Goal: Information Seeking & Learning: Compare options

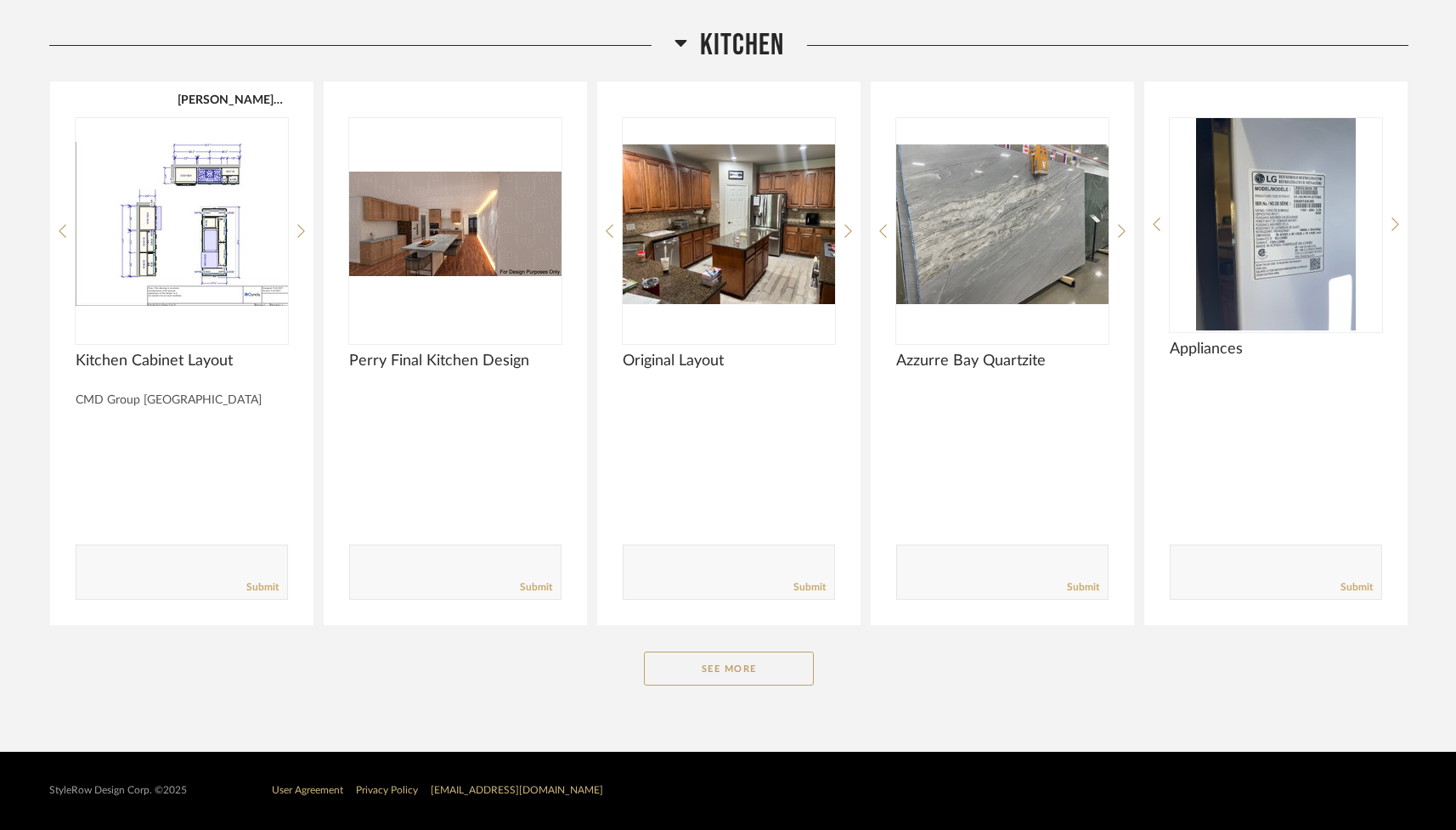
scroll to position [2366, 0]
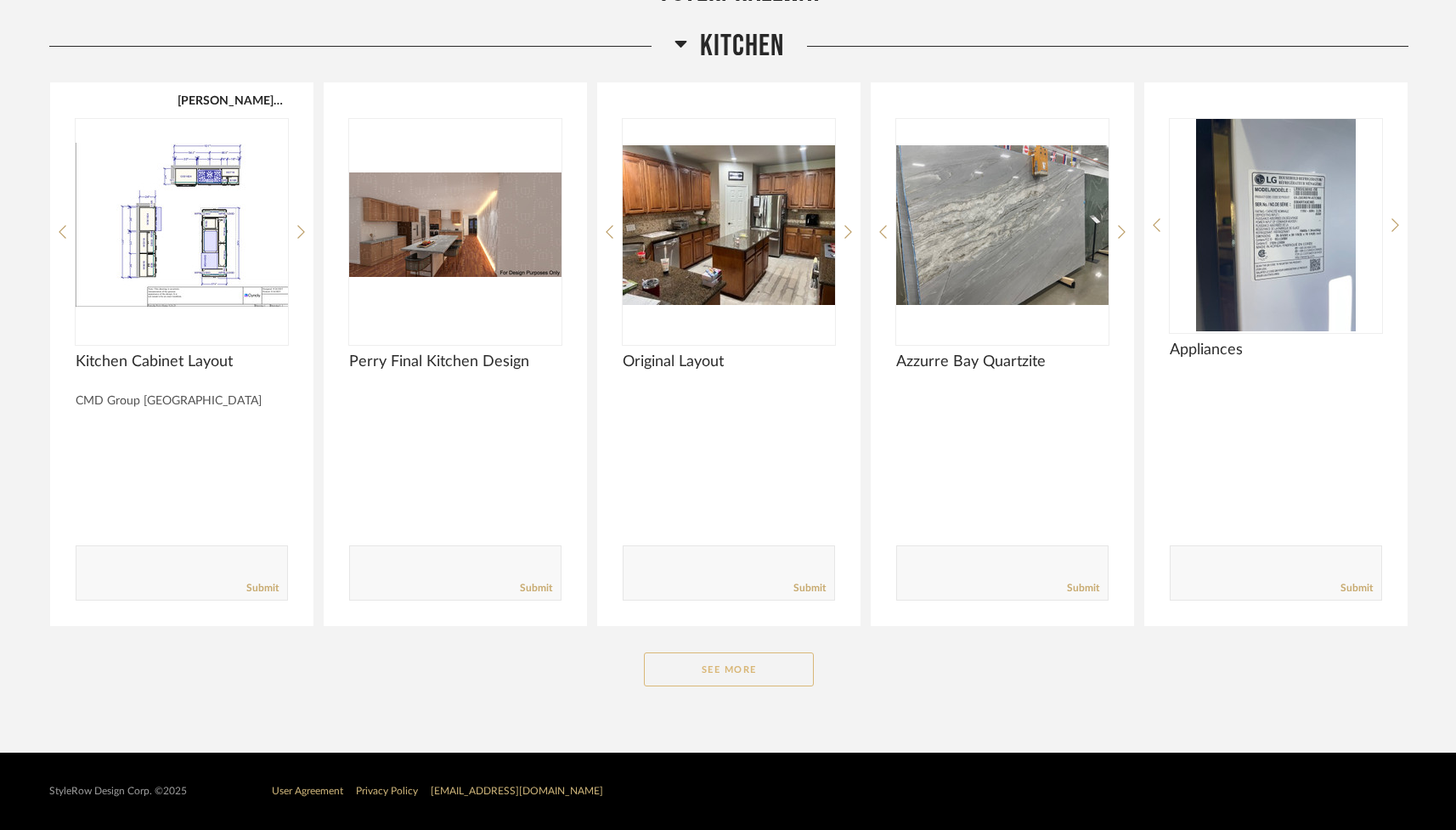
click at [665, 675] on button "See More" at bounding box center [728, 669] width 170 height 34
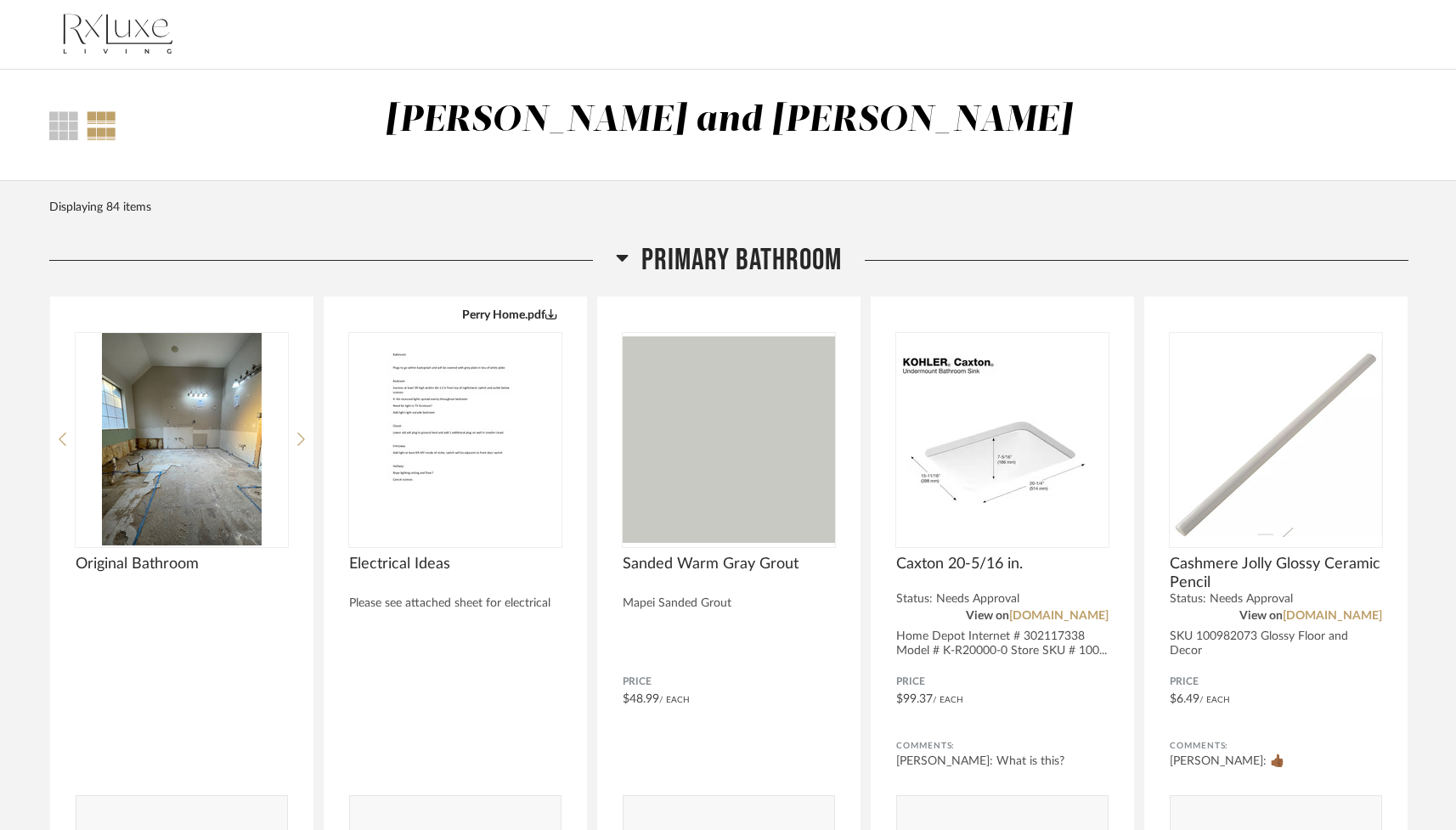
scroll to position [0, 0]
click at [102, 131] on div at bounding box center [102, 125] width 30 height 29
click at [57, 127] on div at bounding box center [63, 125] width 29 height 29
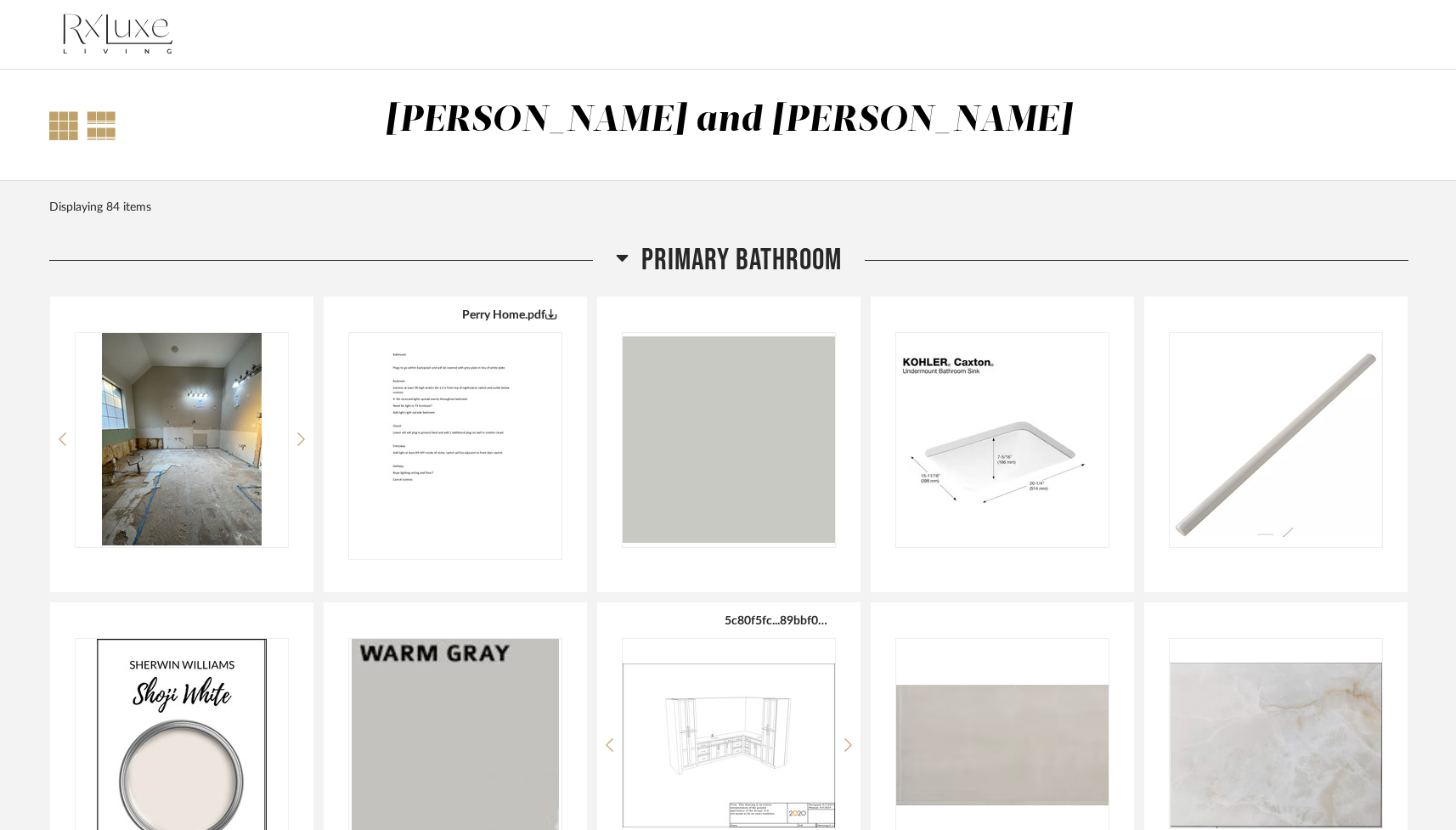
click at [97, 127] on div at bounding box center [102, 125] width 30 height 29
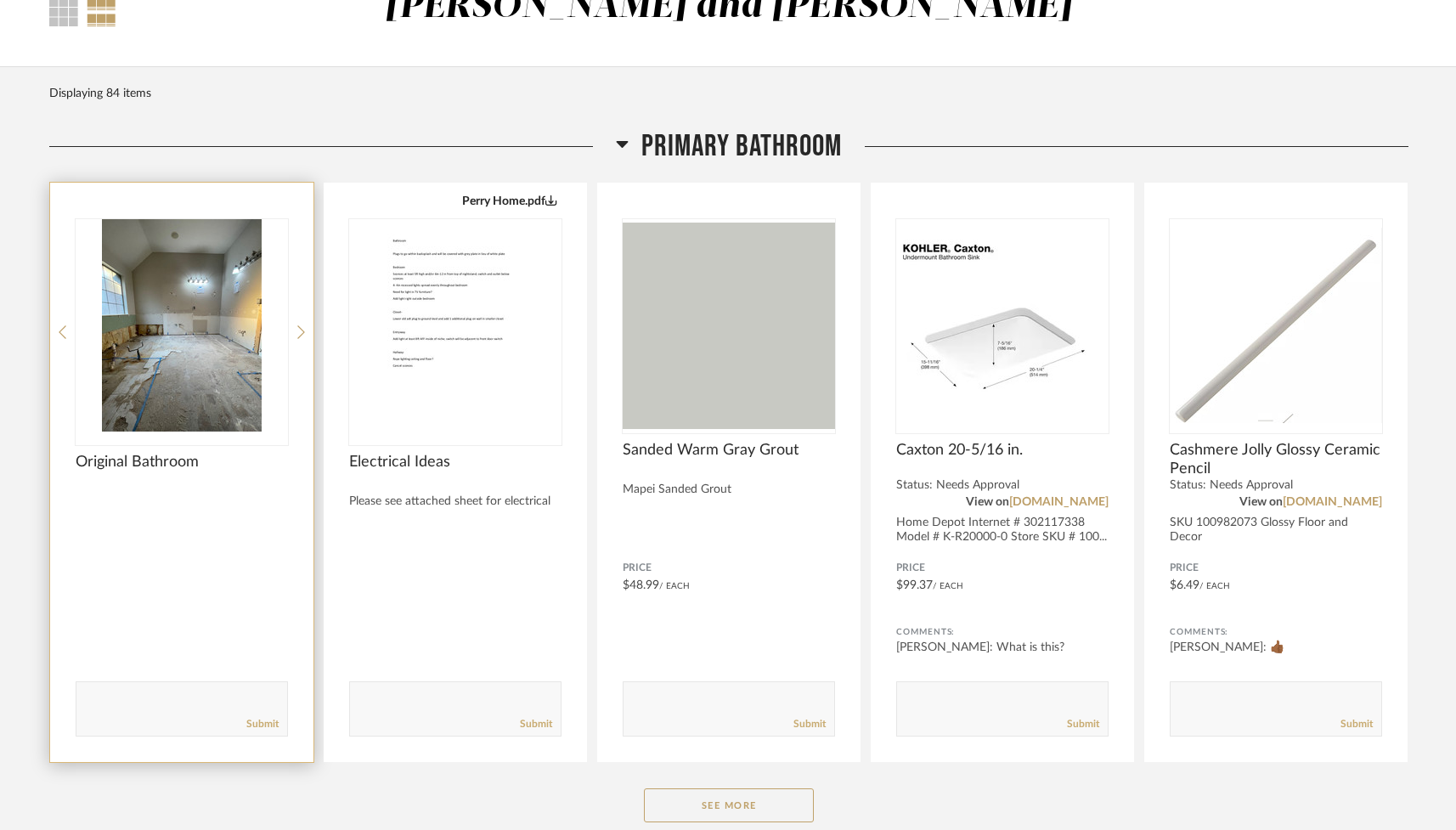
scroll to position [128, 0]
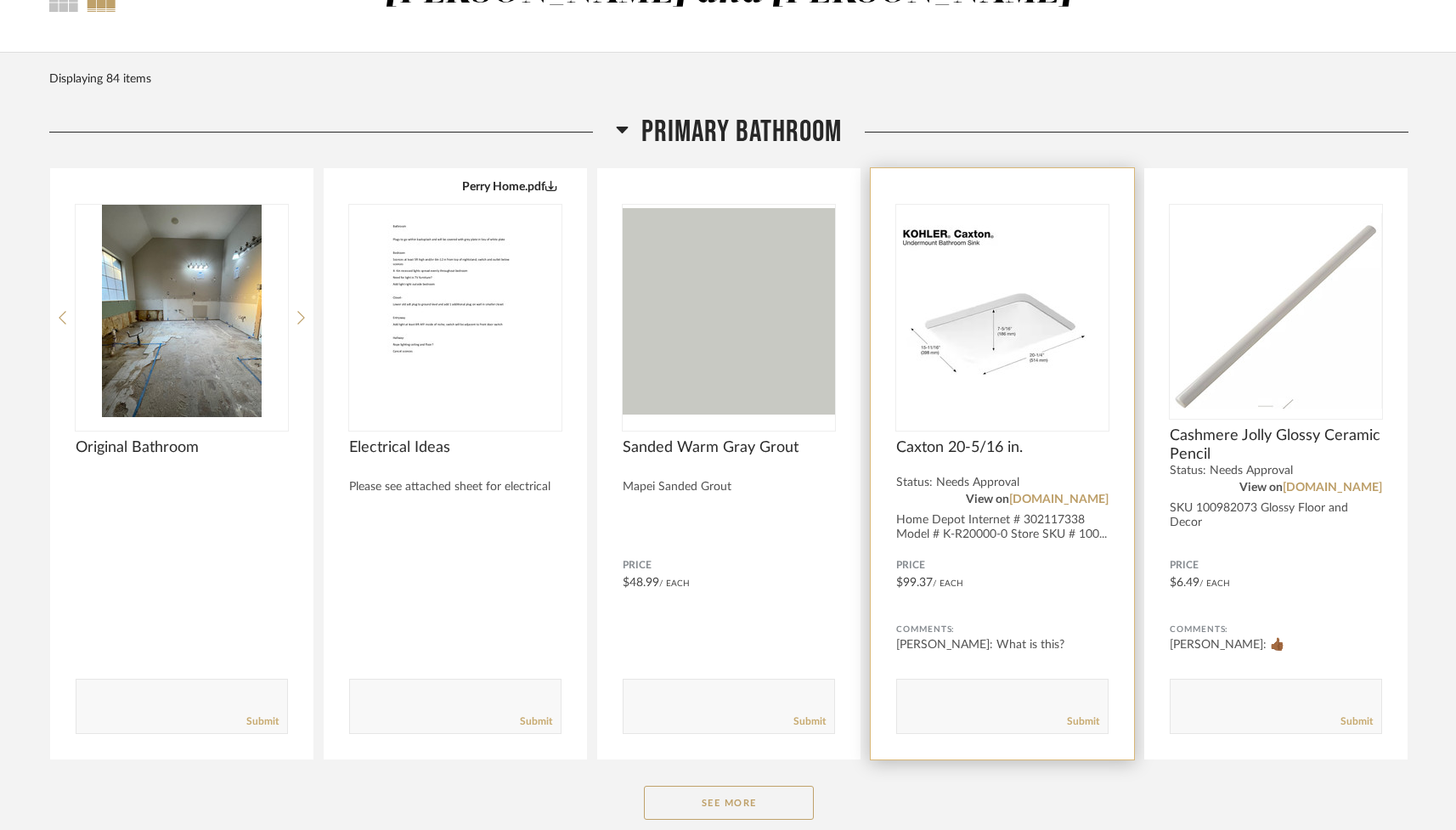
click at [941, 354] on img "0" at bounding box center [1003, 311] width 213 height 213
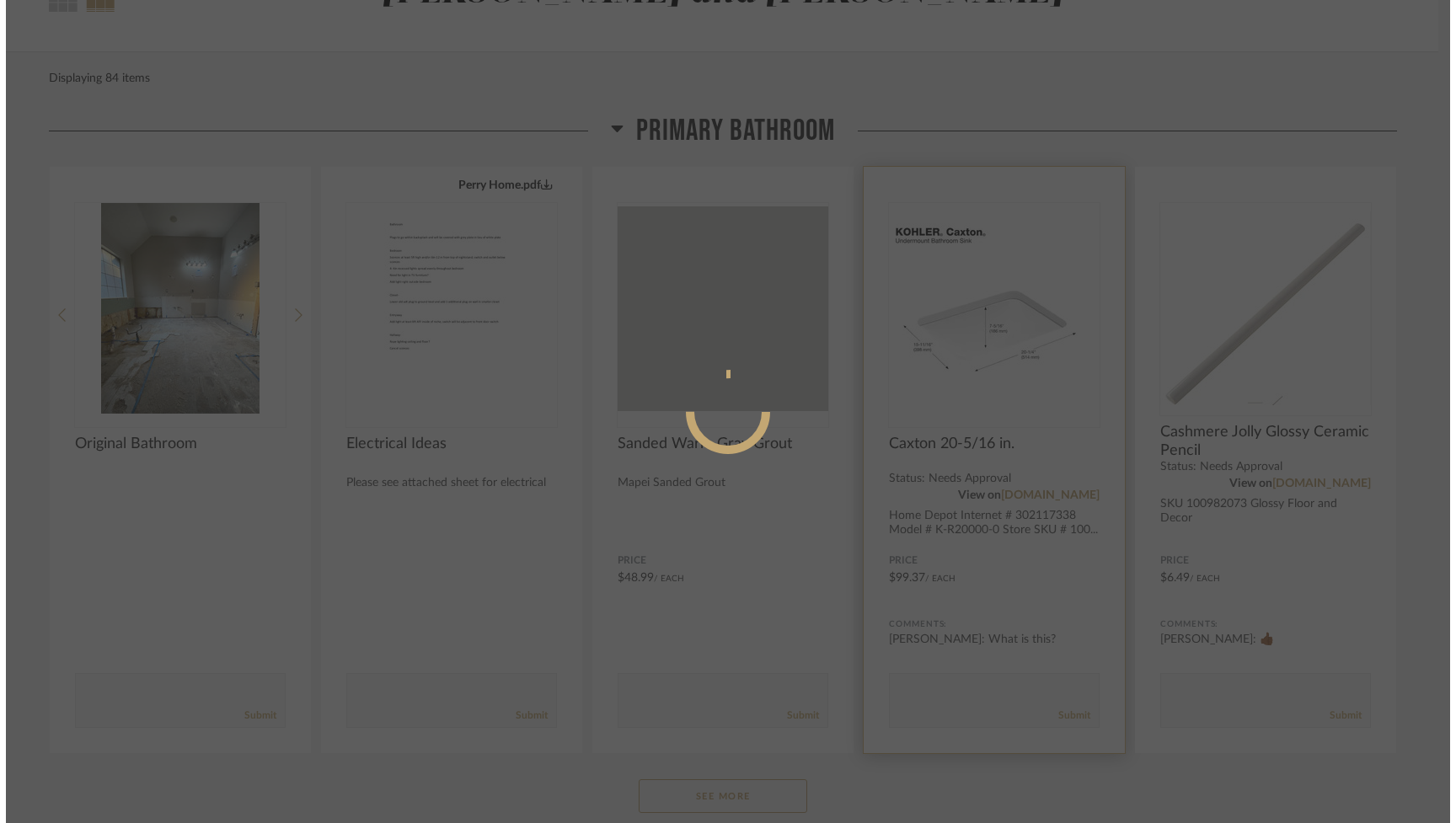
scroll to position [0, 0]
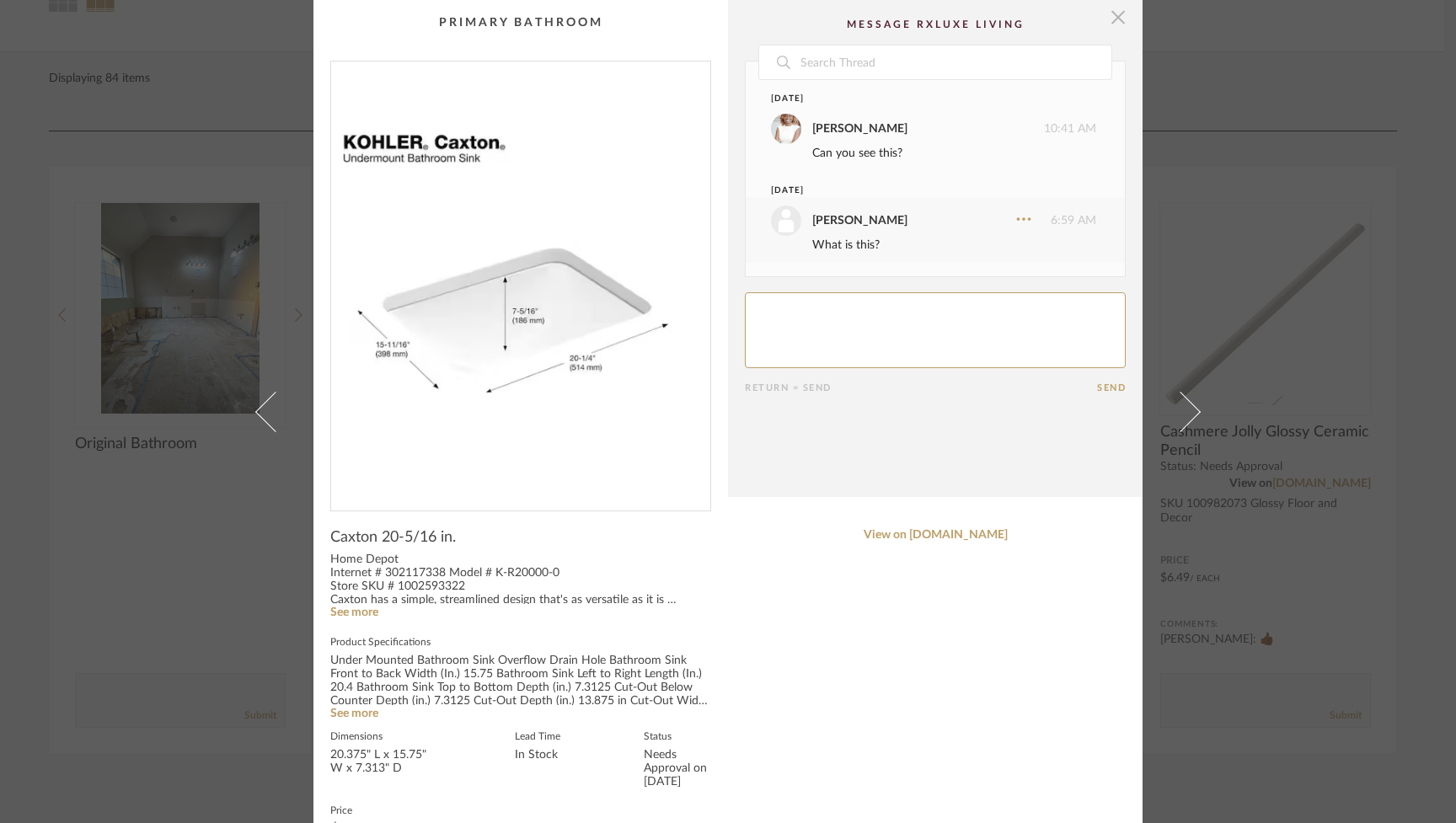
click at [1110, 18] on span "button" at bounding box center [1118, 17] width 34 height 34
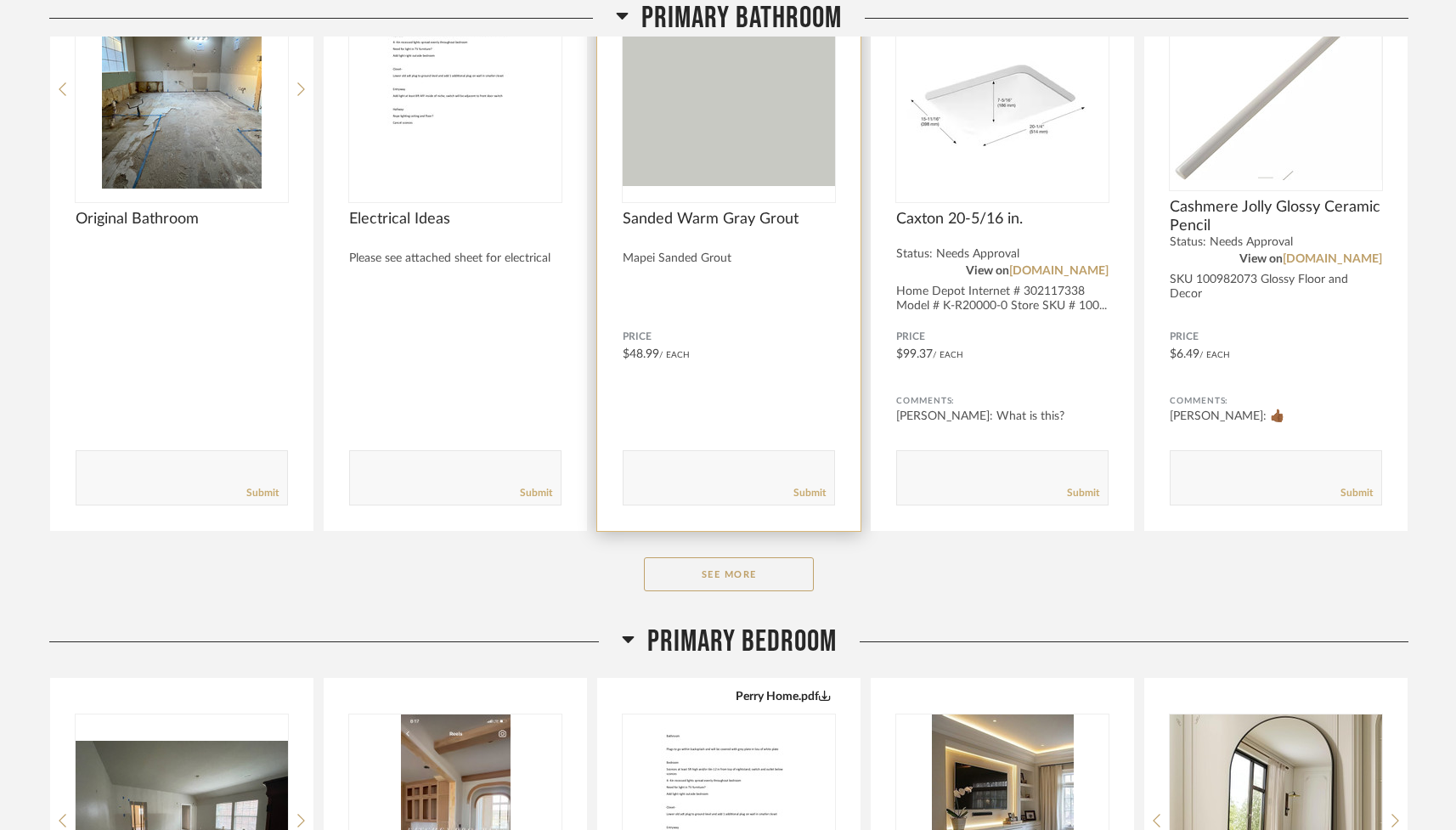
scroll to position [276, 0]
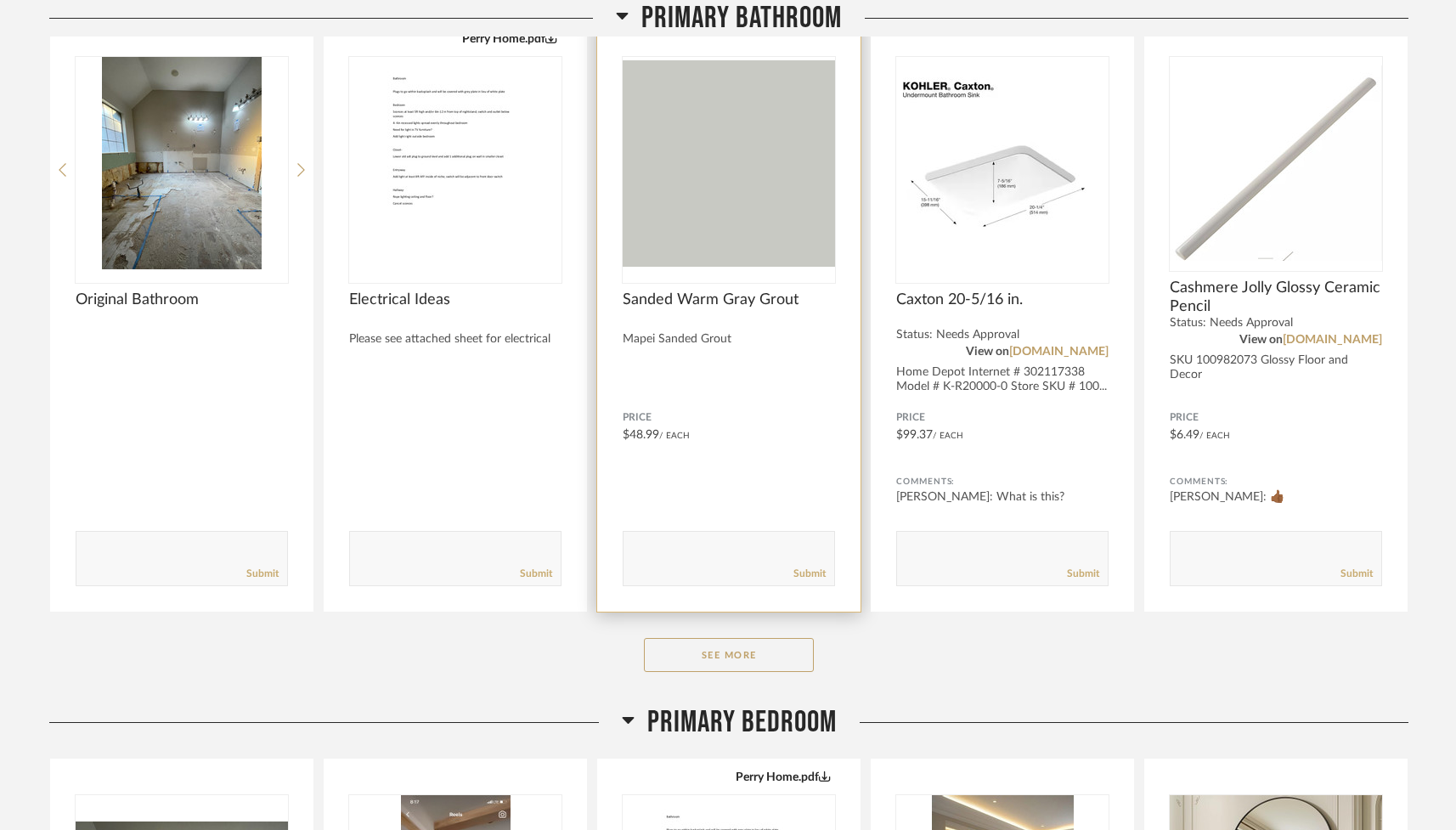
click at [696, 190] on img "0" at bounding box center [729, 163] width 213 height 213
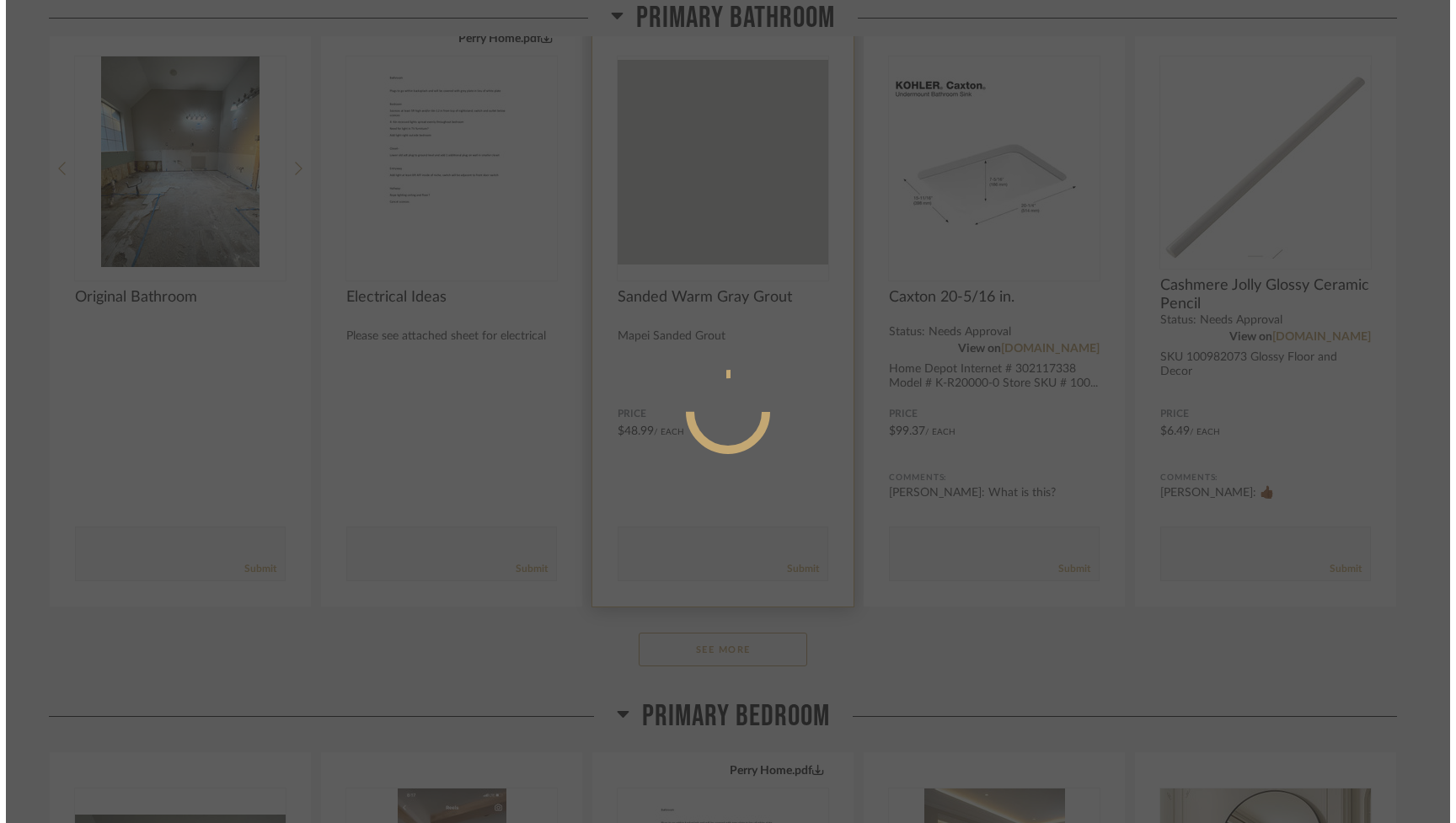
scroll to position [0, 0]
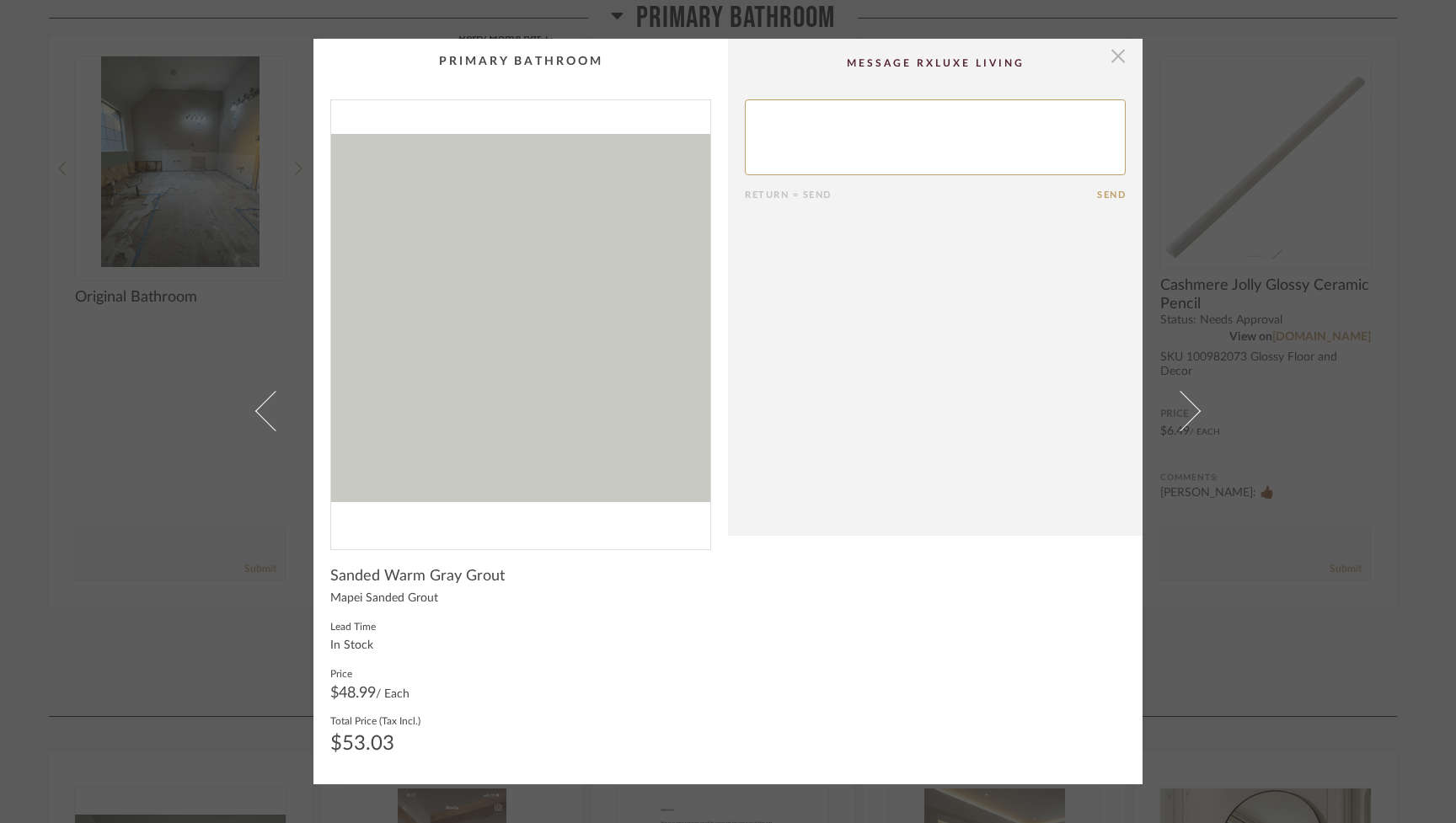
click at [1110, 62] on span "button" at bounding box center [1118, 56] width 34 height 34
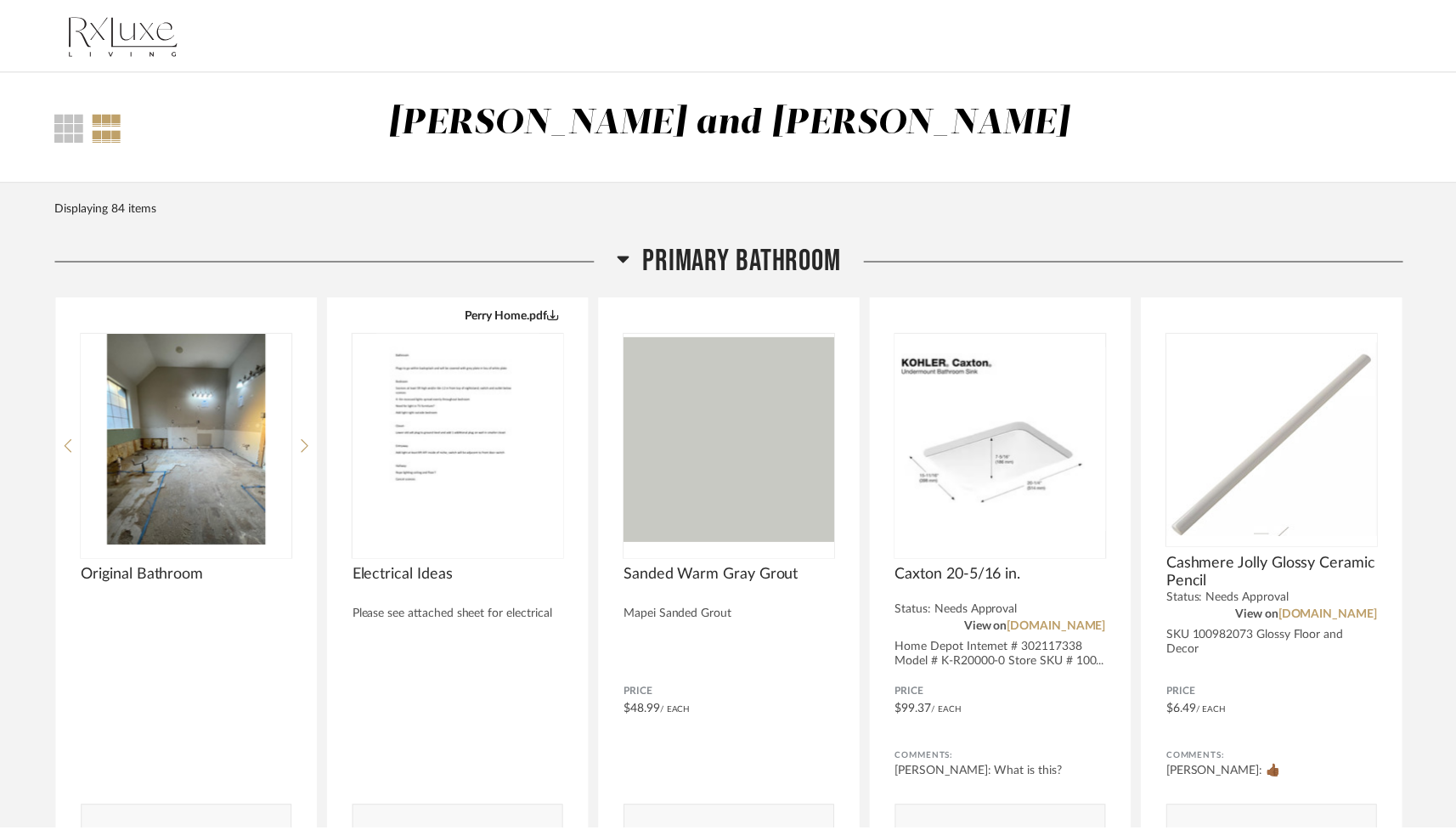
scroll to position [276, 0]
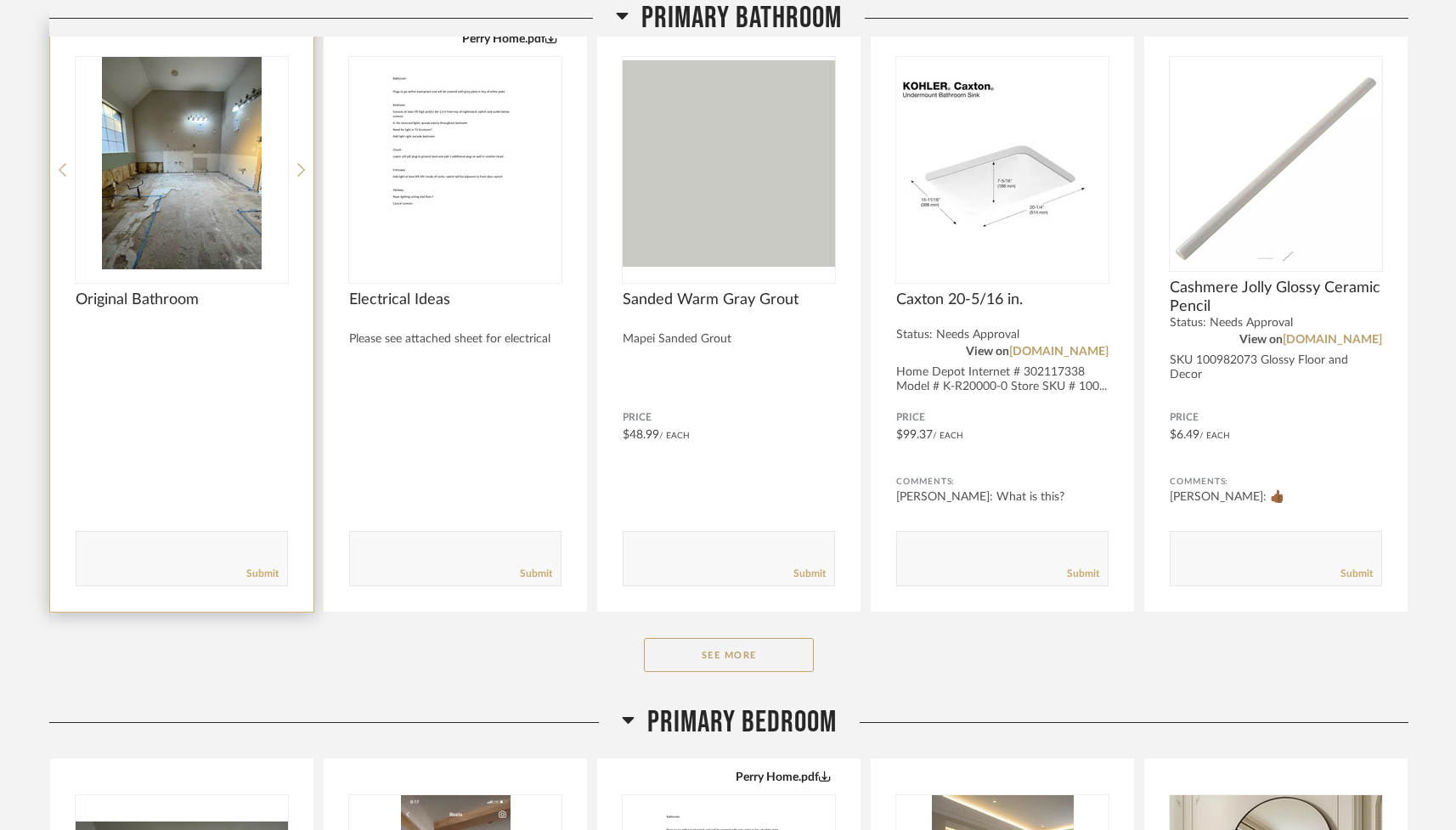
click at [222, 161] on img "0" at bounding box center [182, 163] width 213 height 213
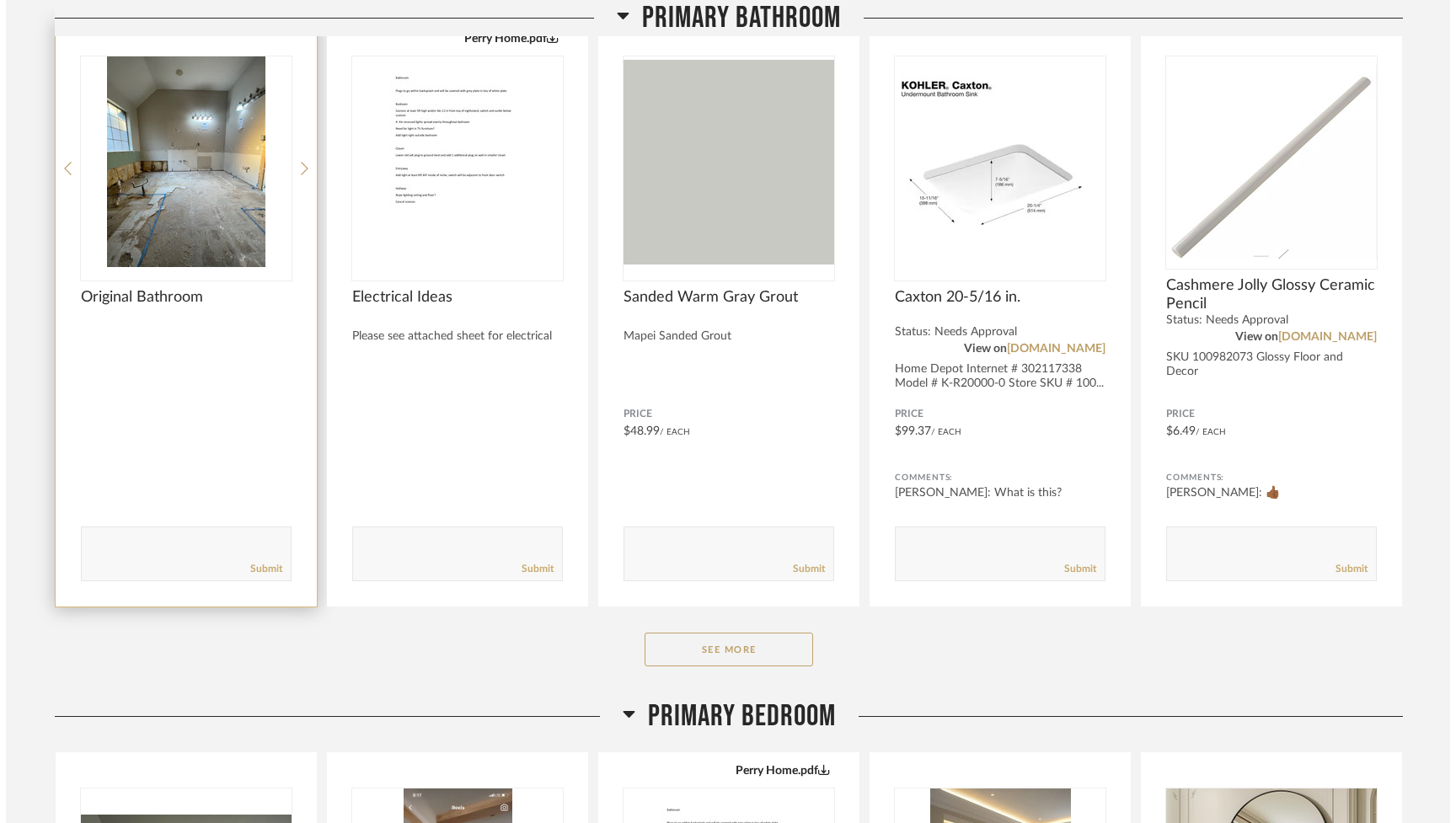
scroll to position [0, 0]
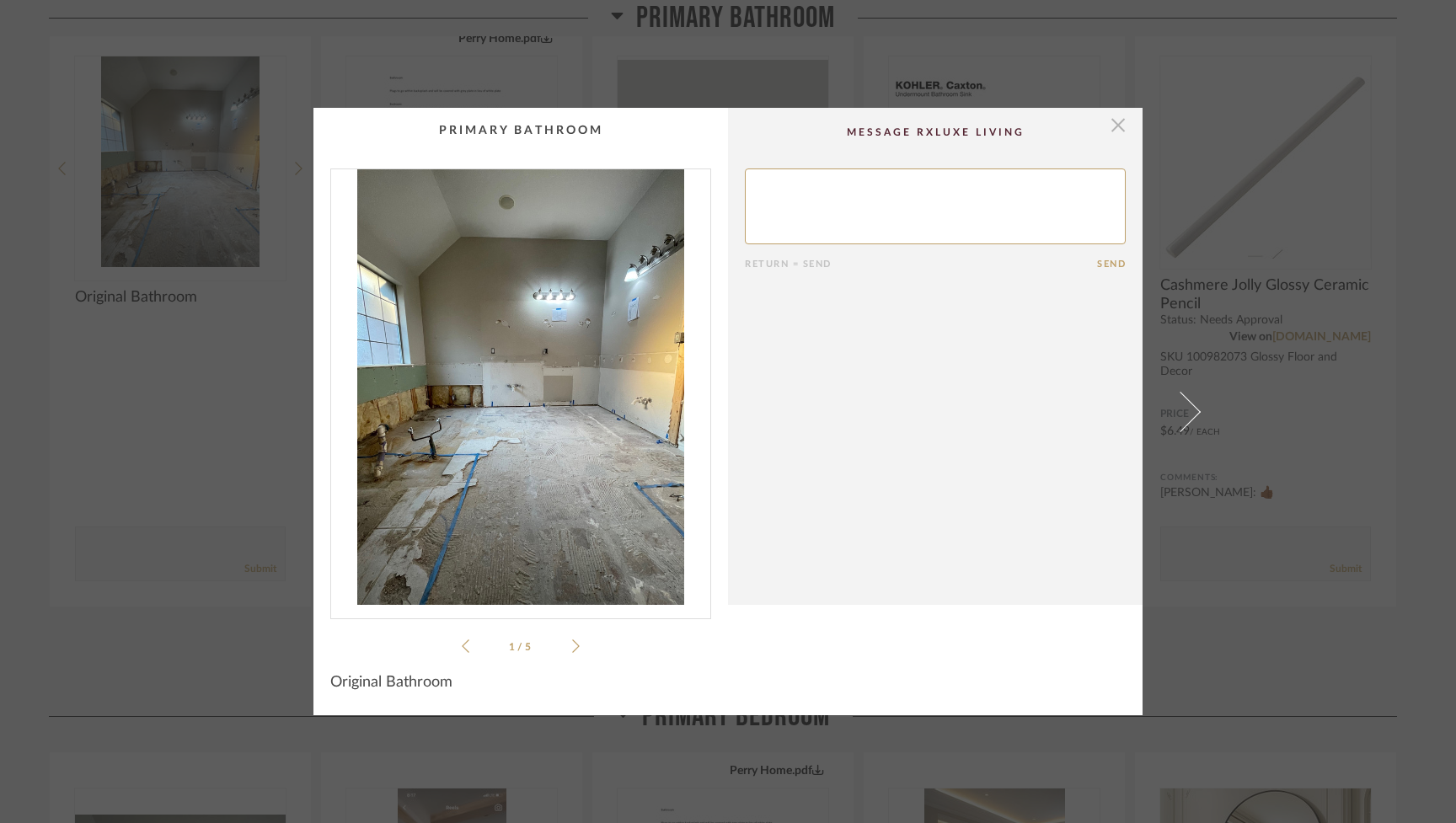
click at [1107, 126] on span "button" at bounding box center [1118, 125] width 34 height 34
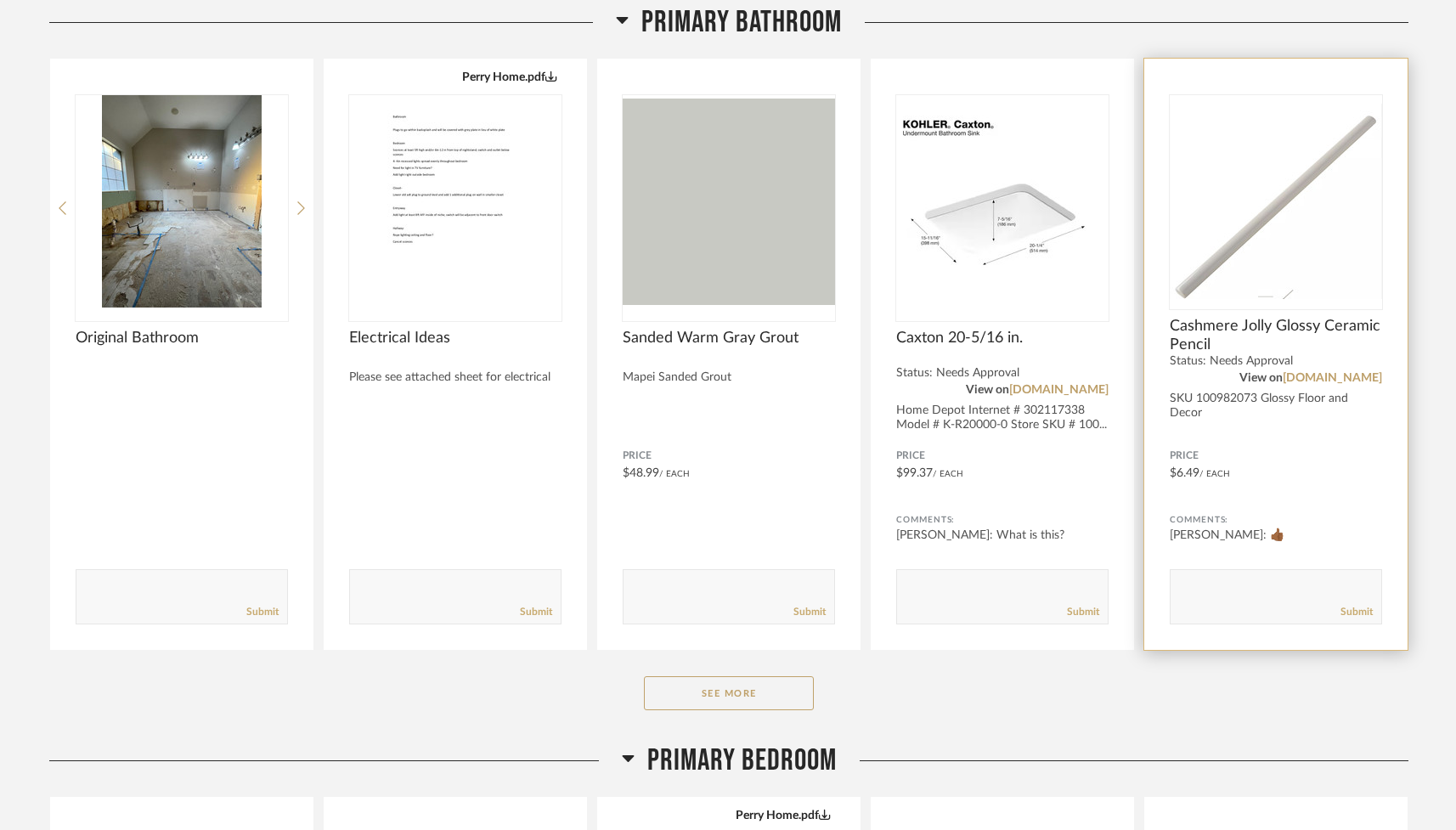
scroll to position [285, 0]
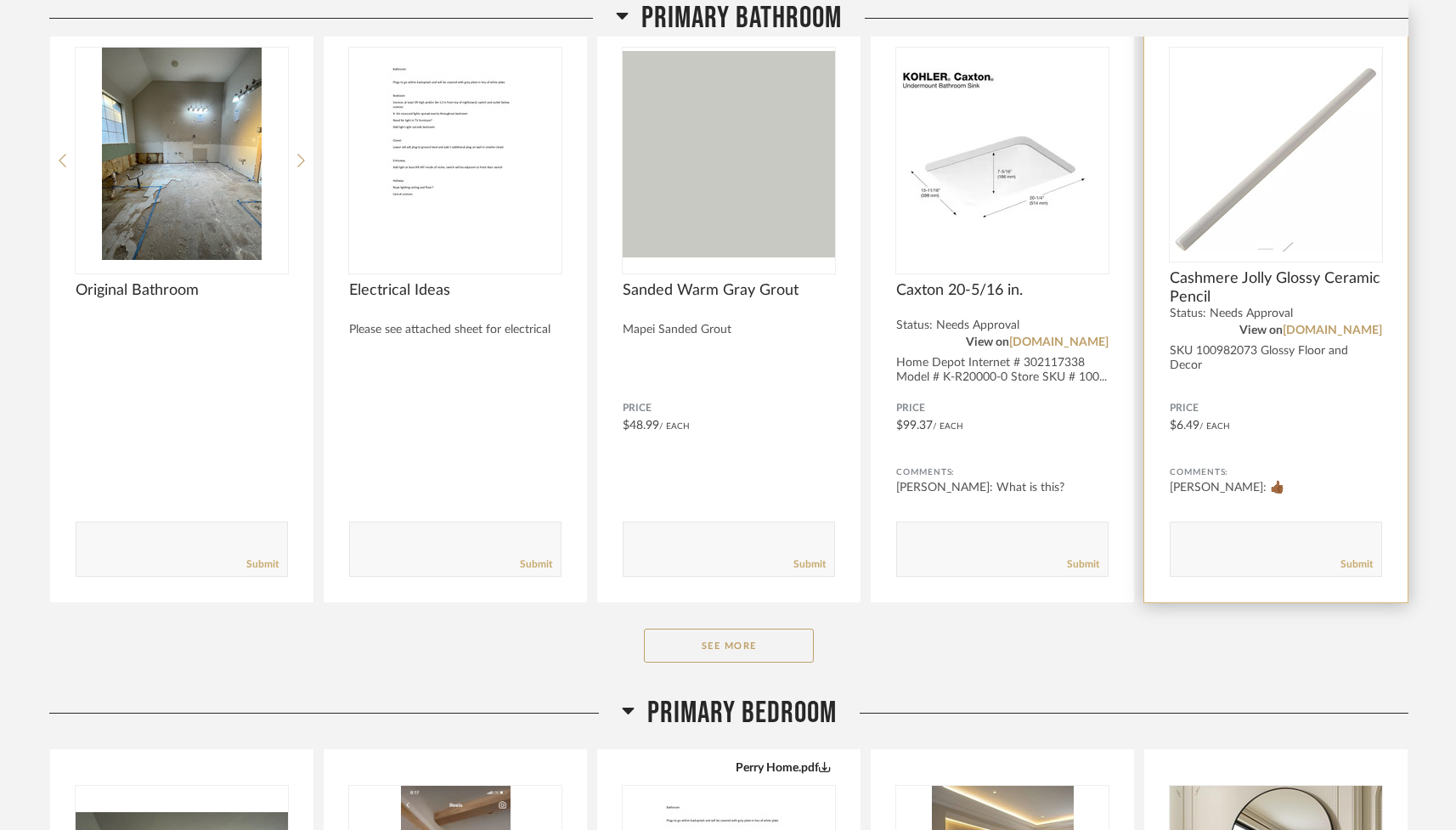
click at [1273, 476] on div "Comments:" at bounding box center [1275, 472] width 213 height 17
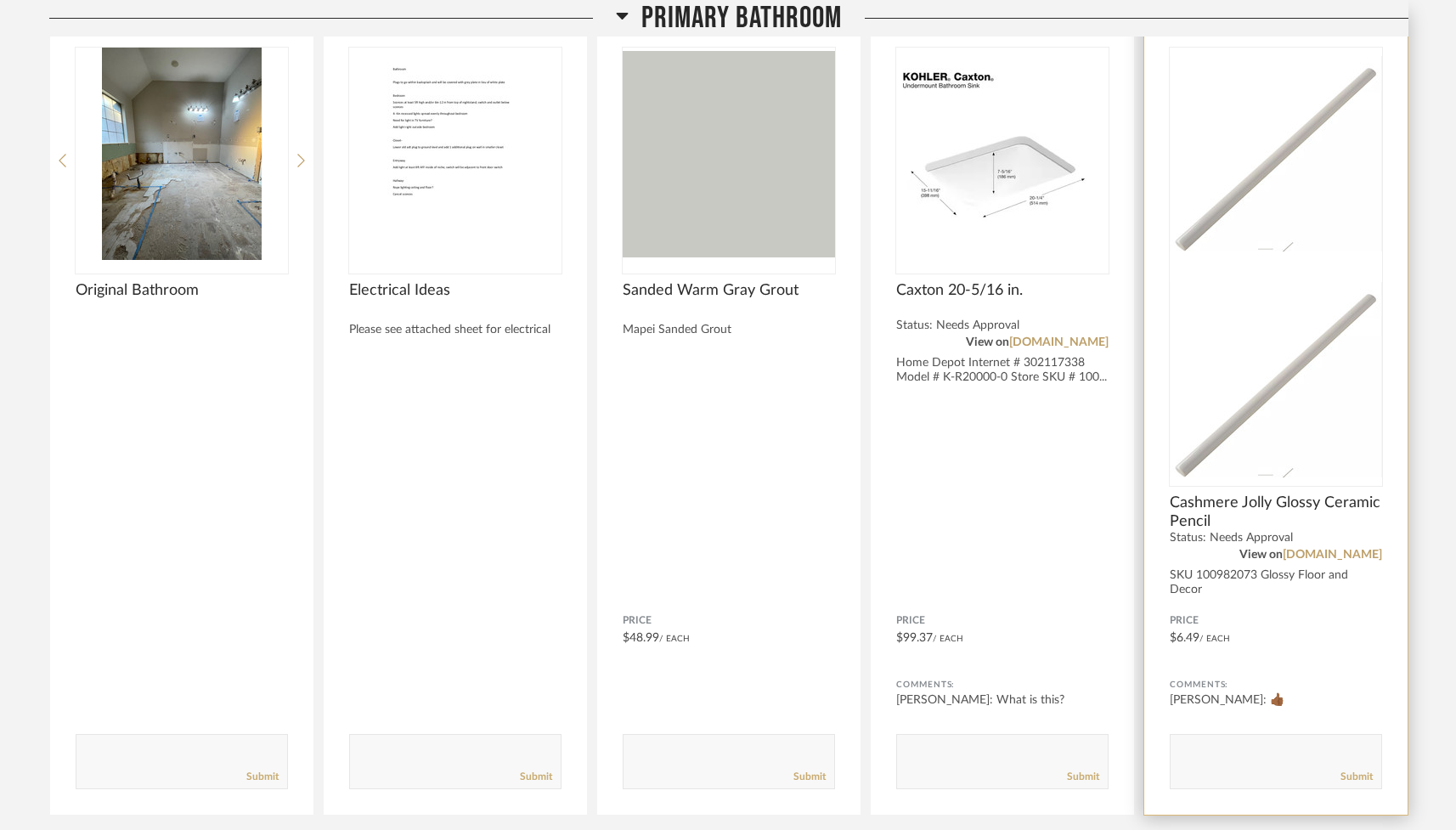
click at [1275, 274] on img at bounding box center [1275, 380] width 213 height 213
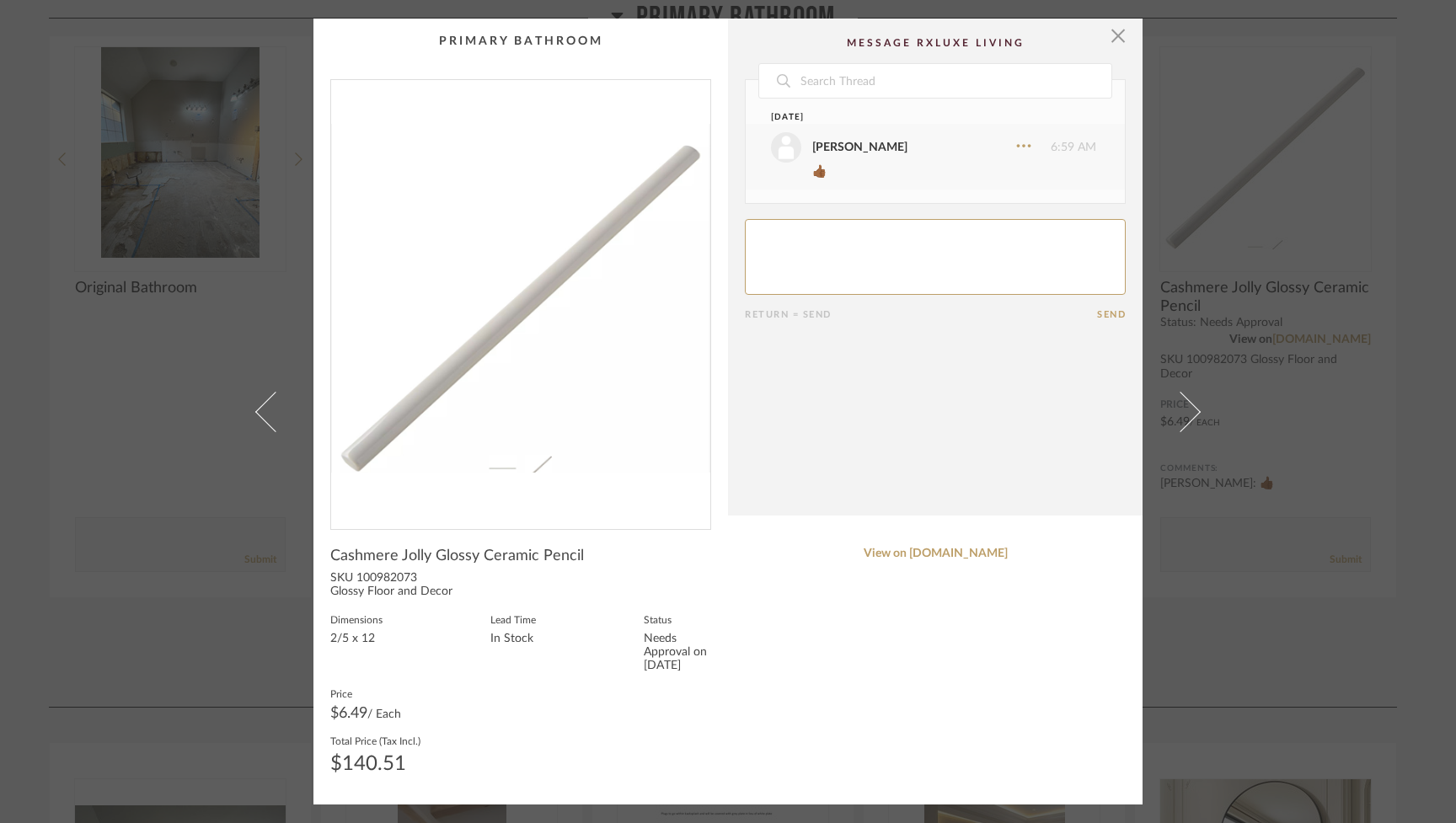
scroll to position [0, 0]
click at [1112, 45] on span "button" at bounding box center [1118, 35] width 34 height 34
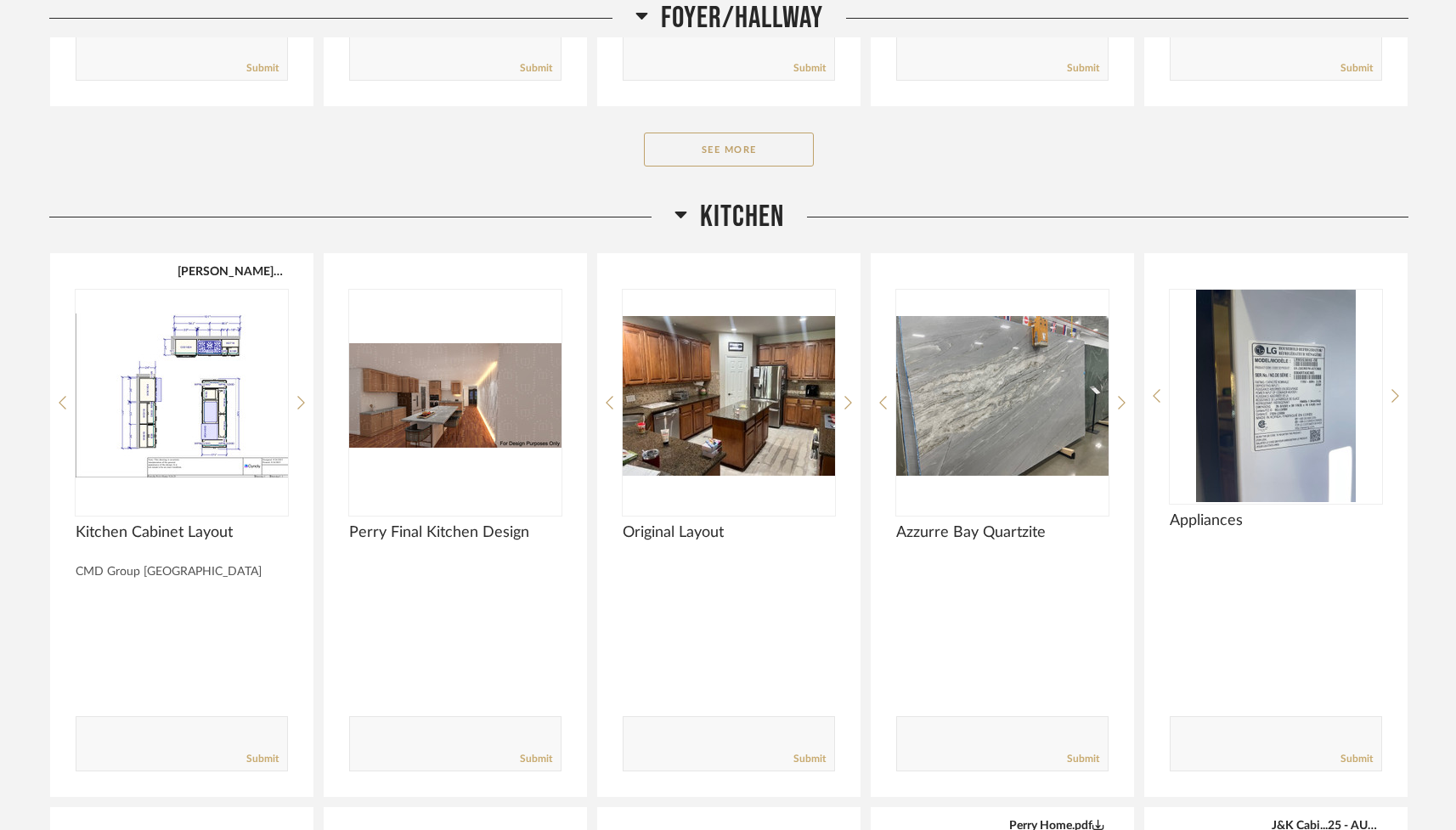
scroll to position [2412, 0]
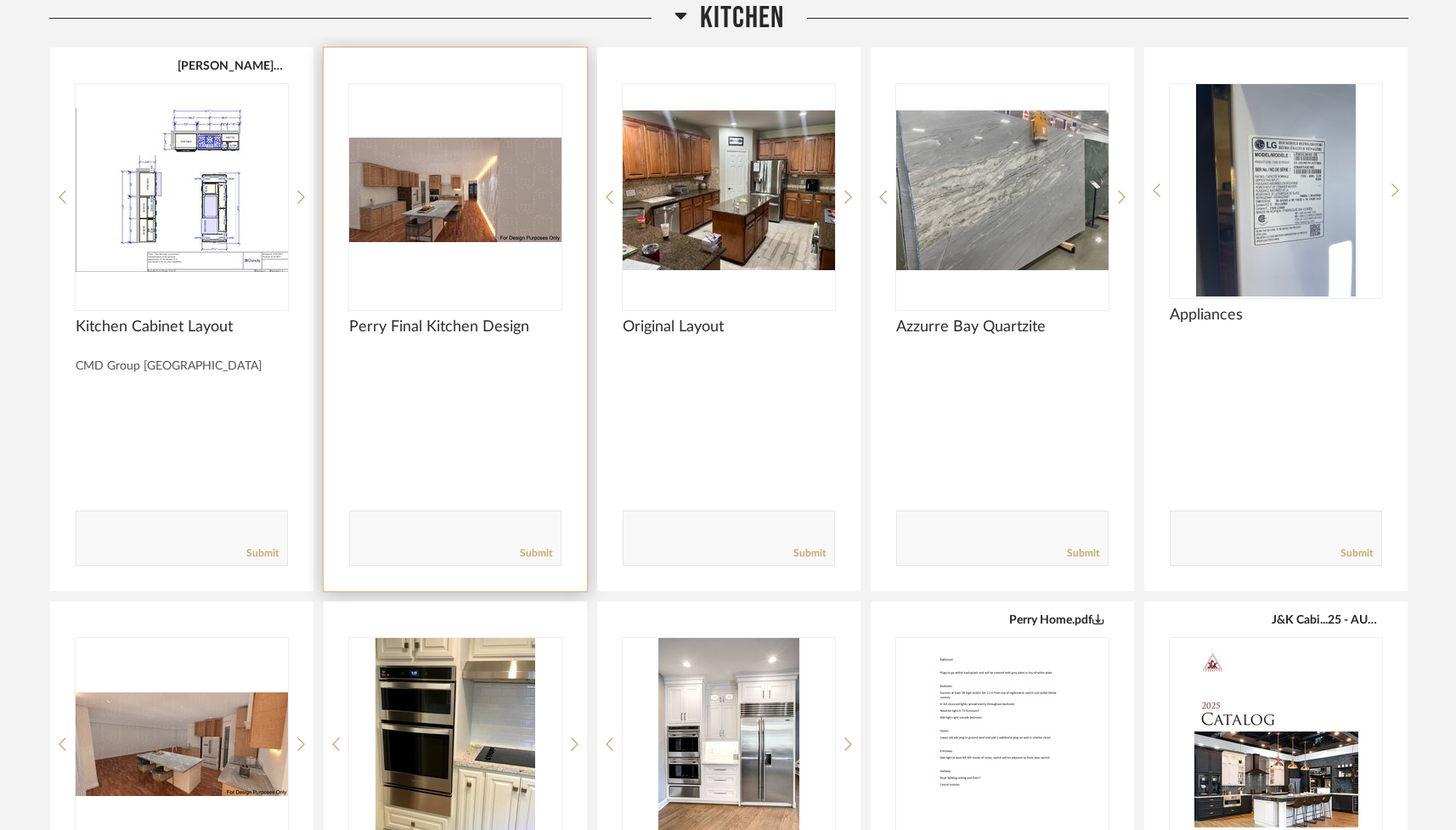
click at [442, 196] on img "0" at bounding box center [455, 190] width 213 height 213
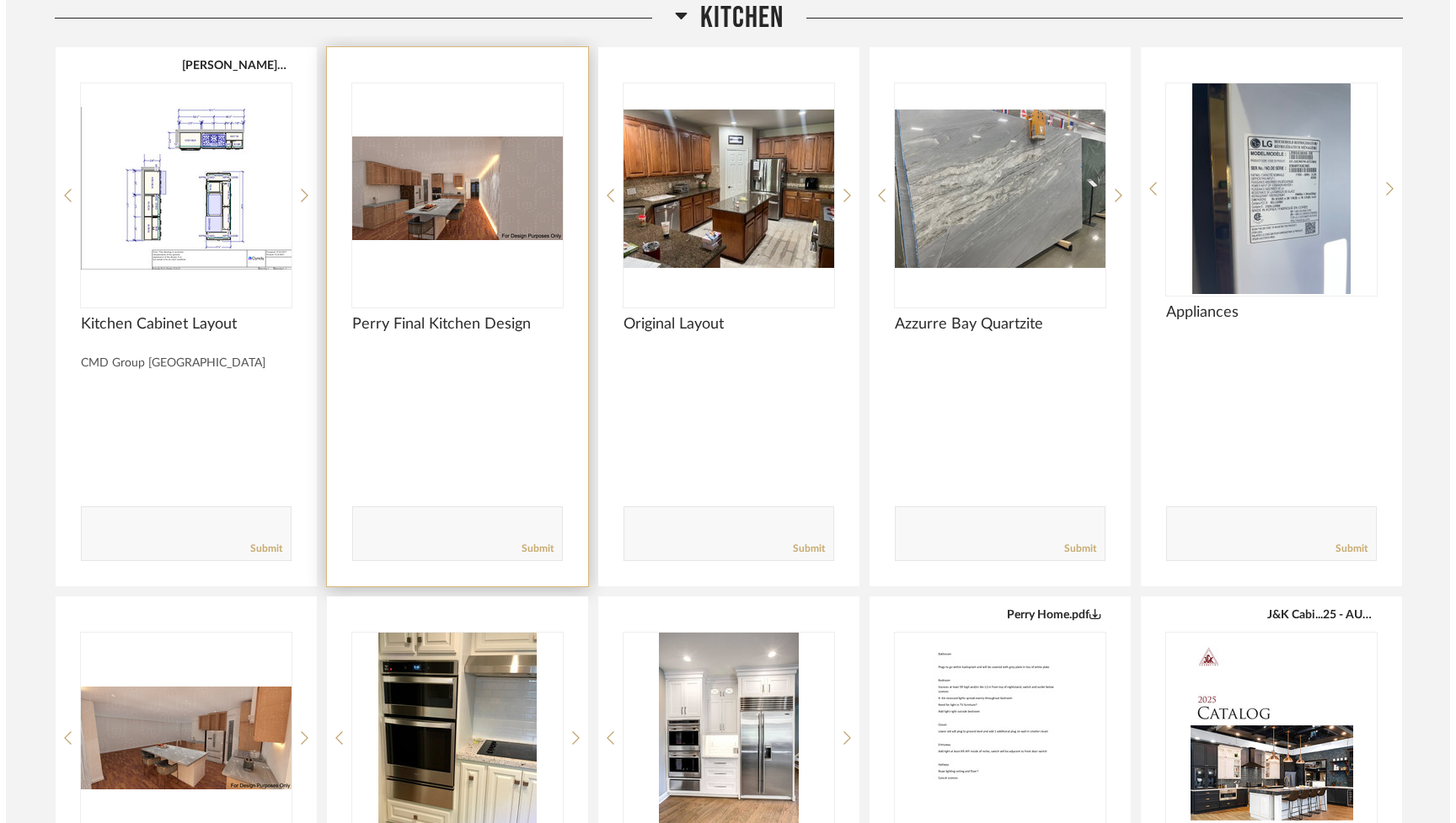
scroll to position [0, 0]
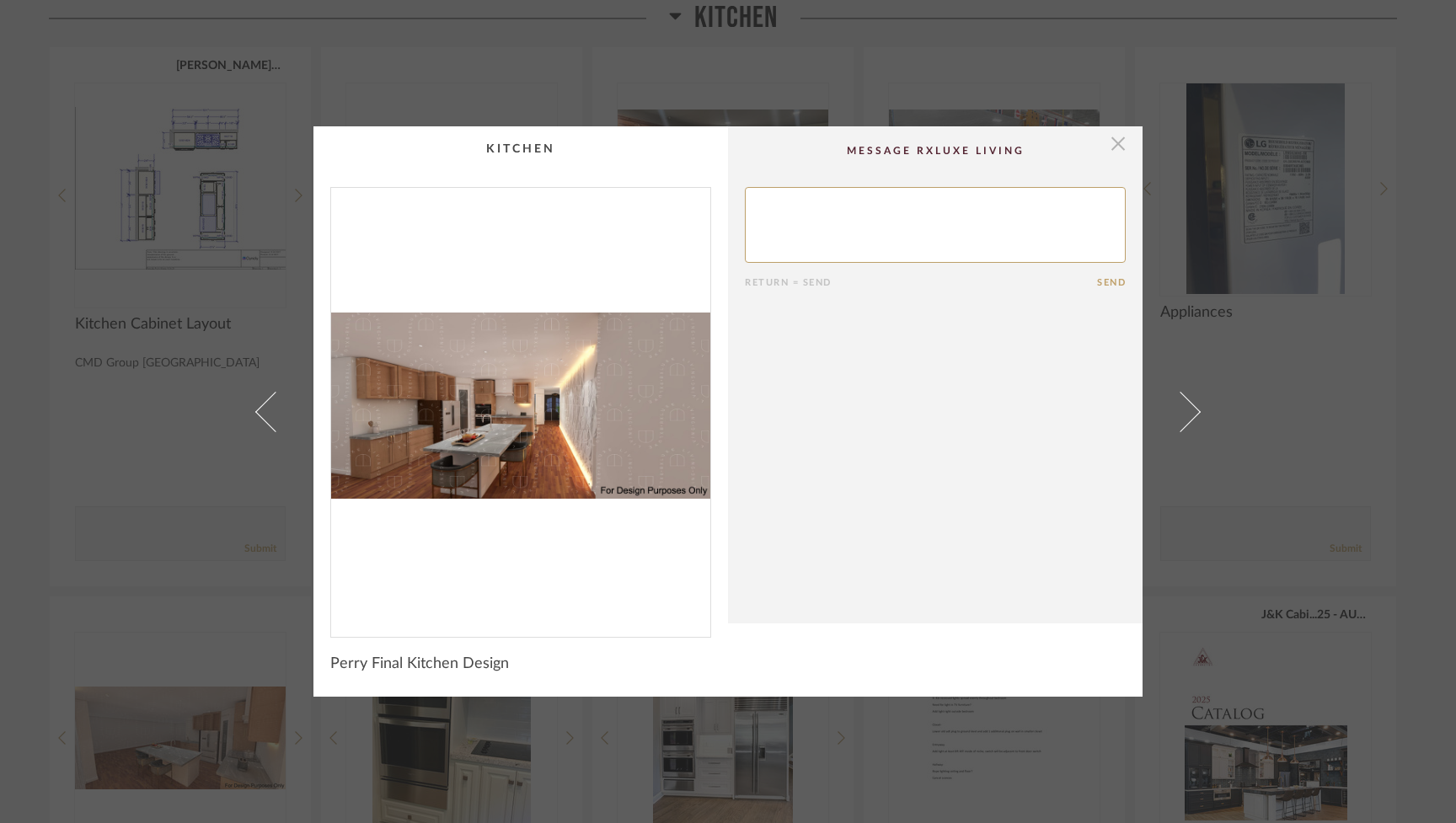
click at [1114, 142] on span "button" at bounding box center [1118, 143] width 34 height 34
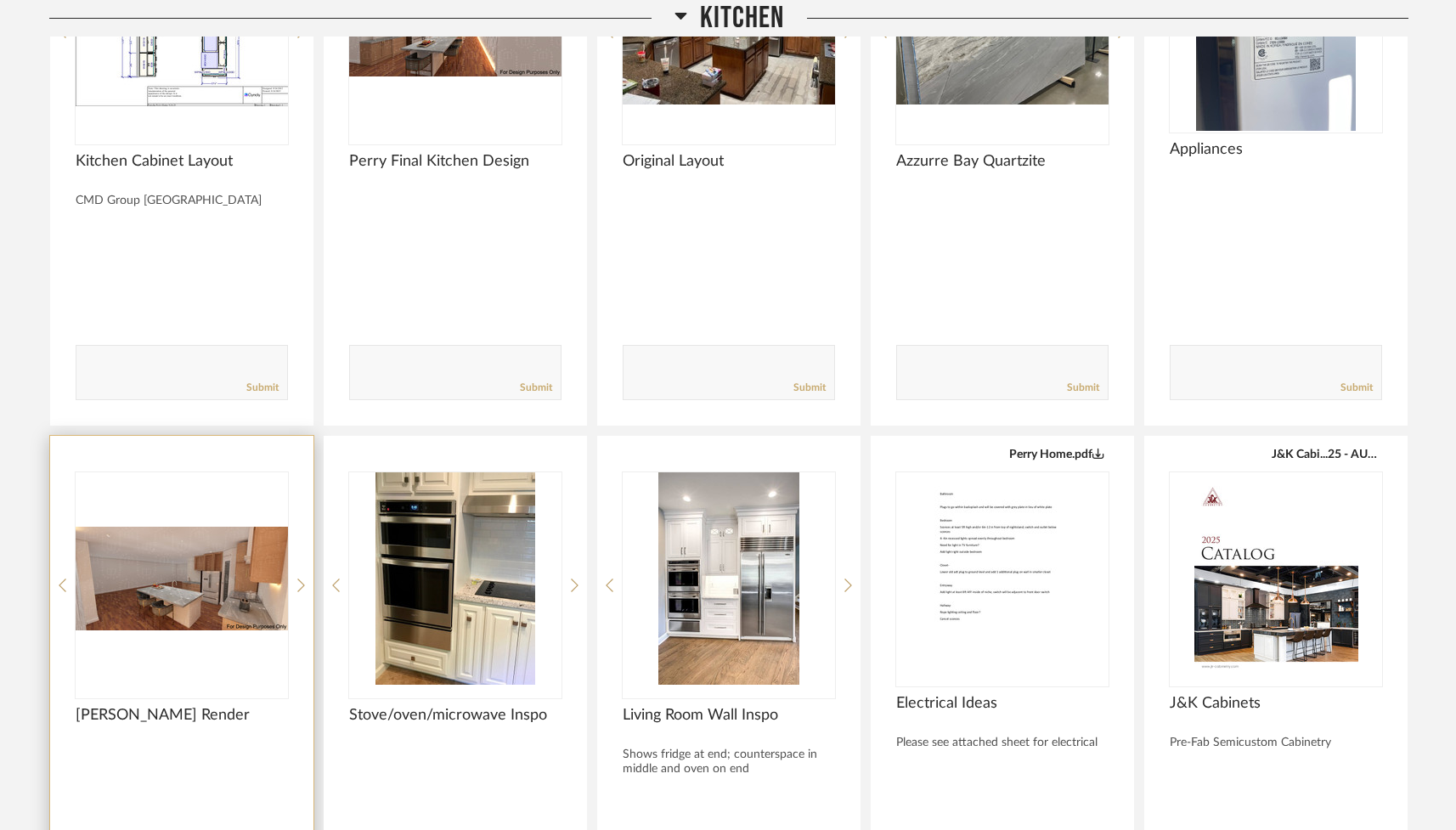
scroll to position [2535, 0]
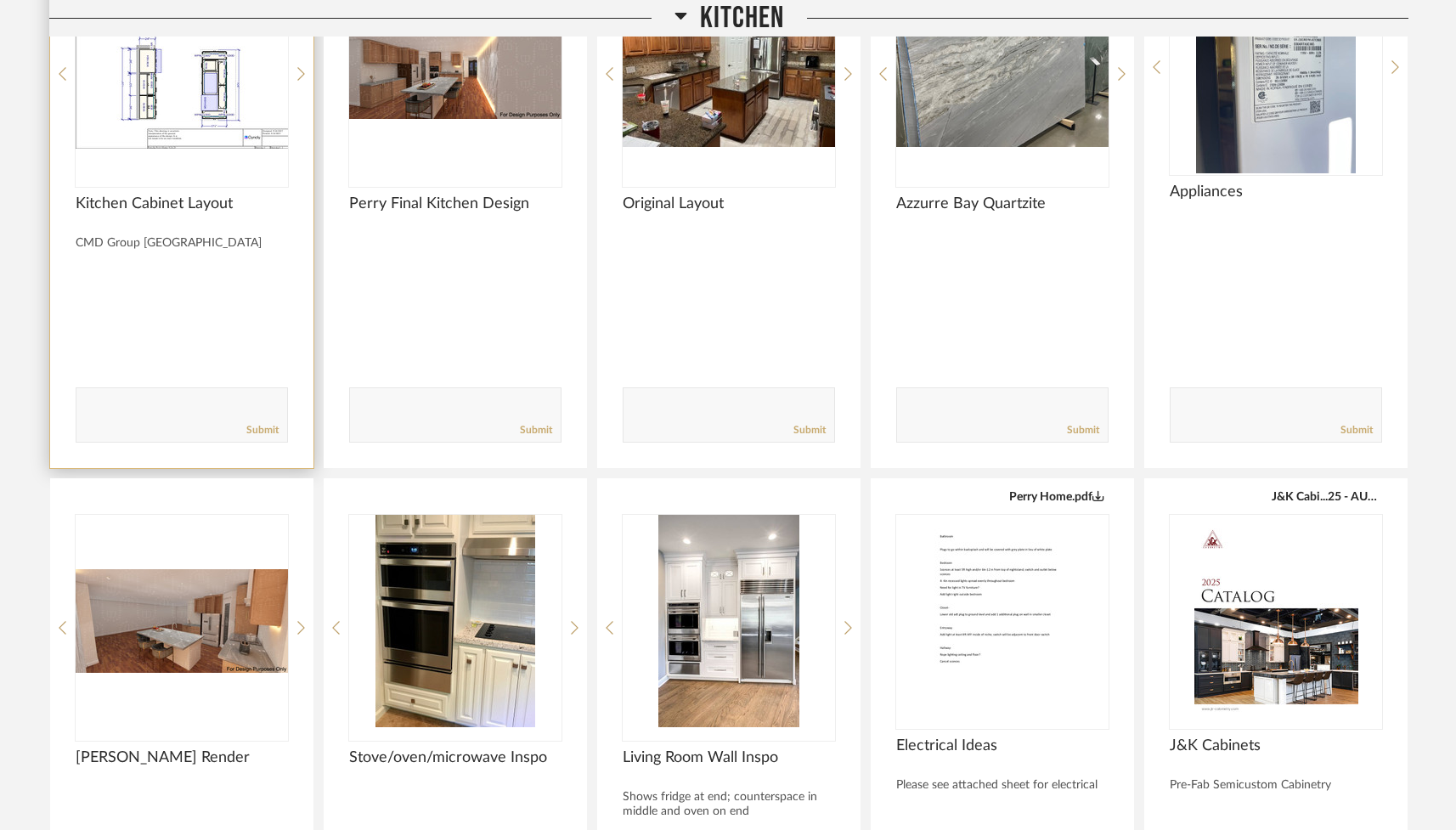
click at [159, 120] on img "0" at bounding box center [182, 67] width 213 height 213
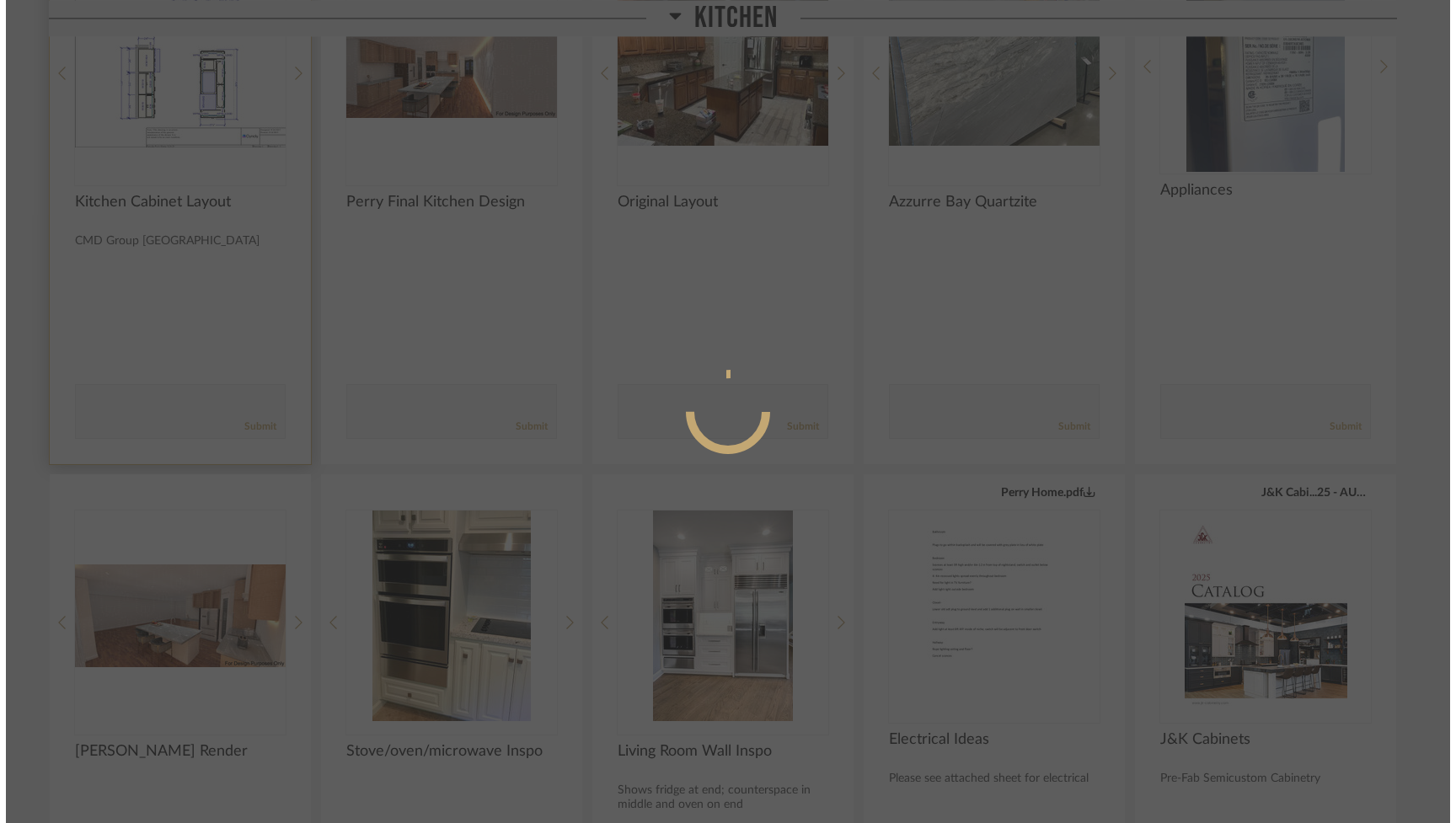
scroll to position [0, 0]
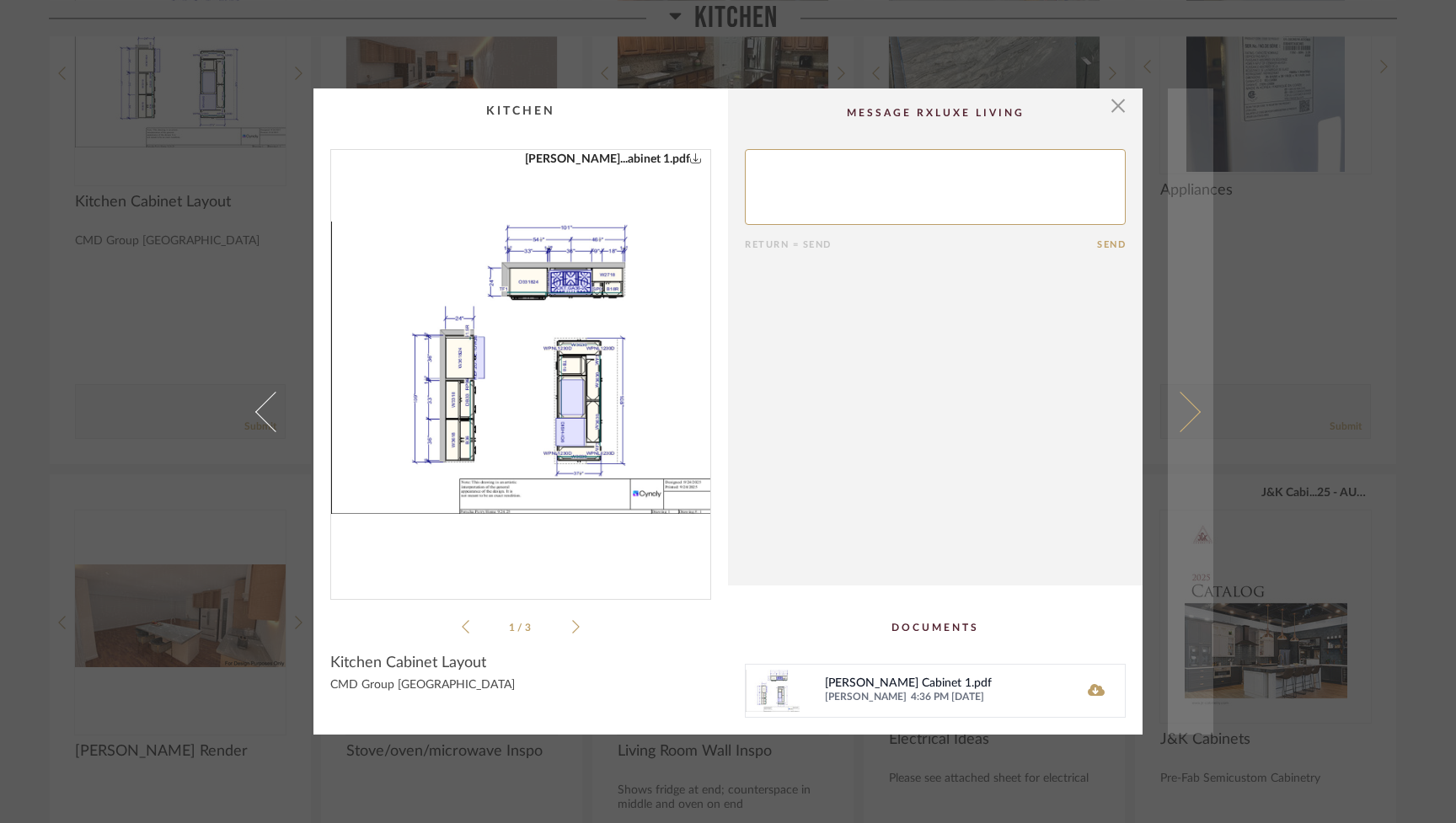
click at [1189, 416] on span at bounding box center [1180, 411] width 40 height 40
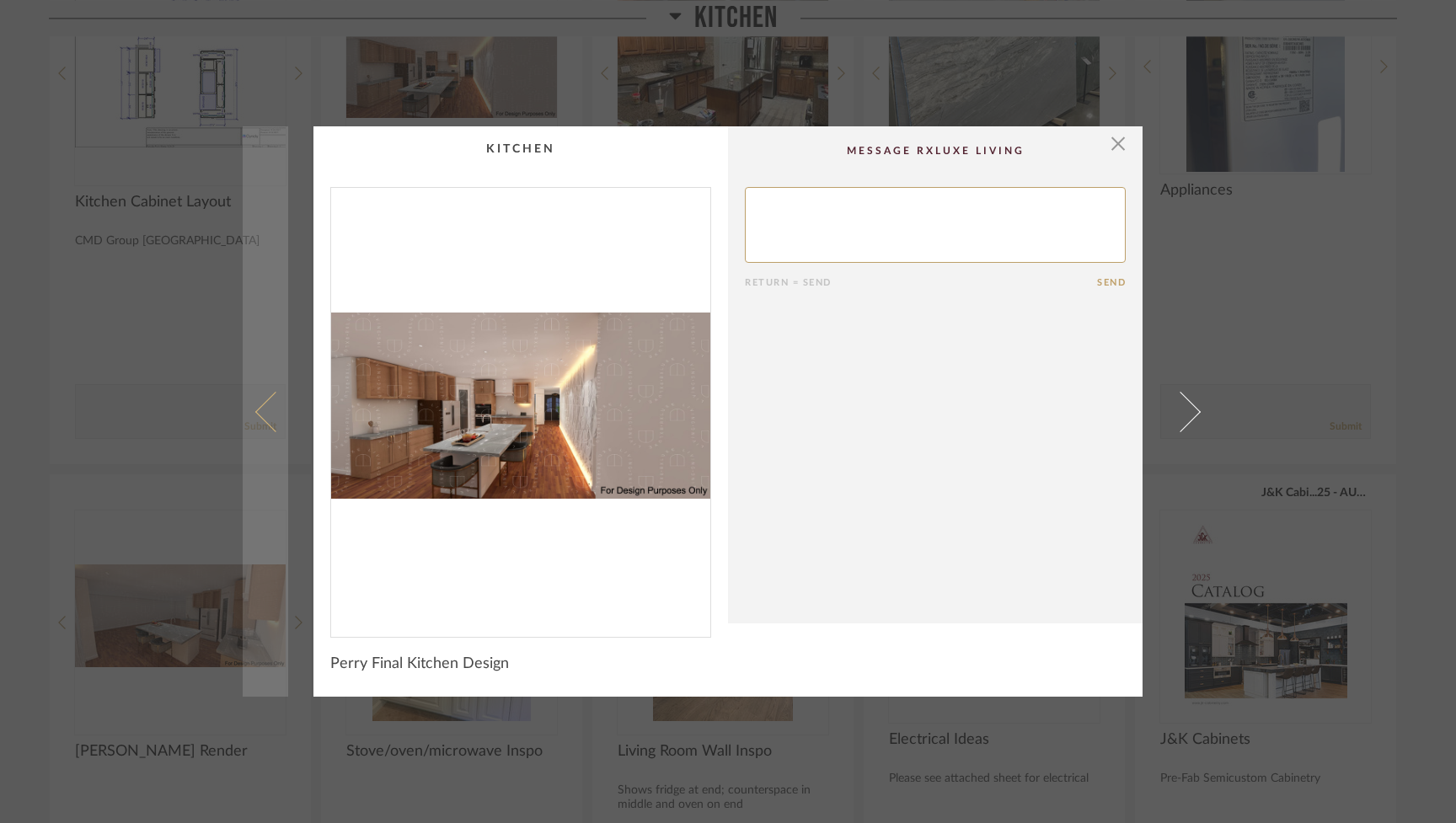
click at [272, 412] on span at bounding box center [275, 411] width 40 height 40
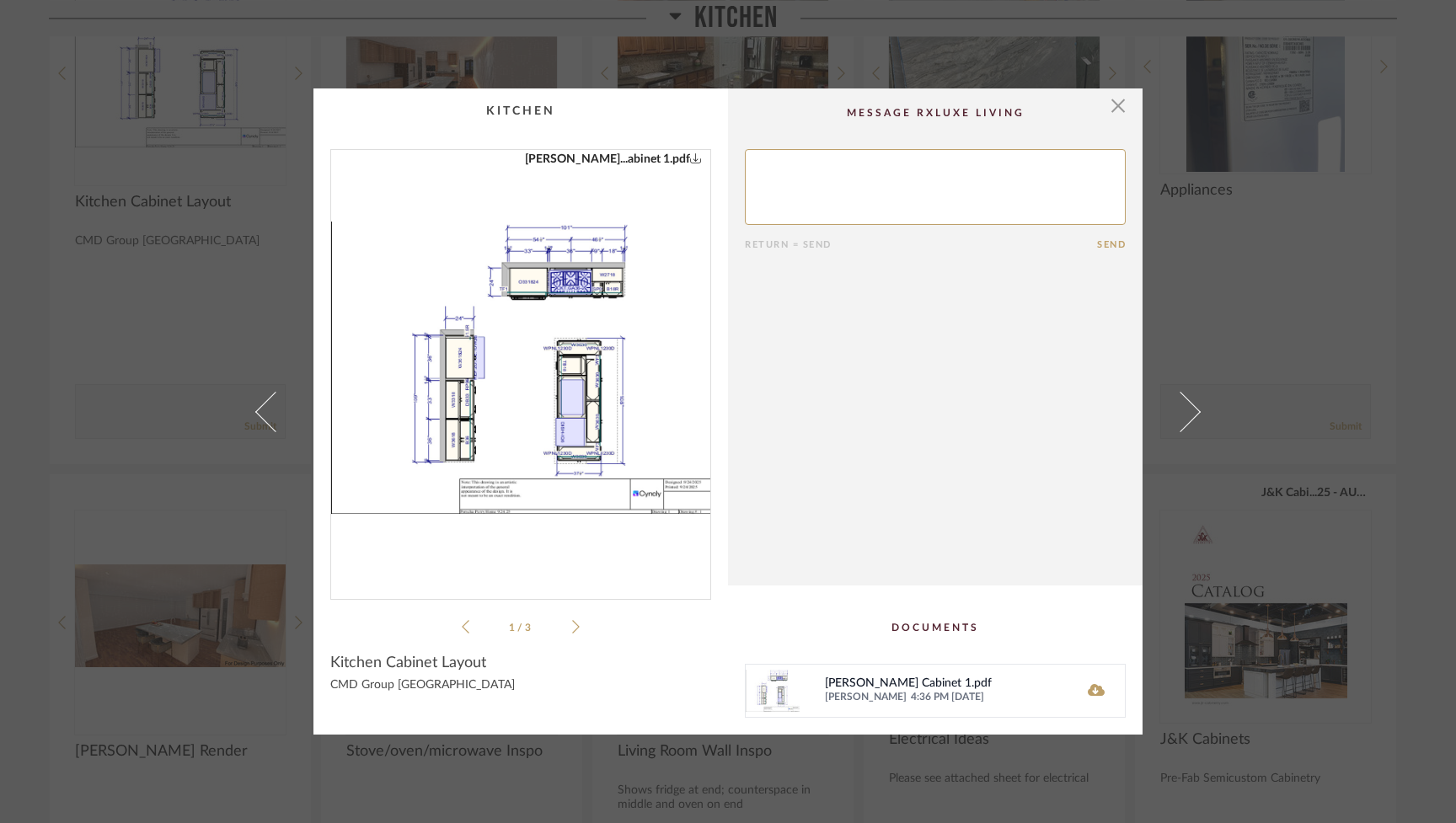
click at [564, 630] on li "1 / 3" at bounding box center [521, 627] width 103 height 21
click at [577, 629] on div "[PERSON_NAME]...abinet 1.pdf Perry Ki...abinet 1.pdf 1 / 3" at bounding box center [521, 393] width 381 height 488
click at [573, 629] on icon at bounding box center [576, 627] width 7 height 15
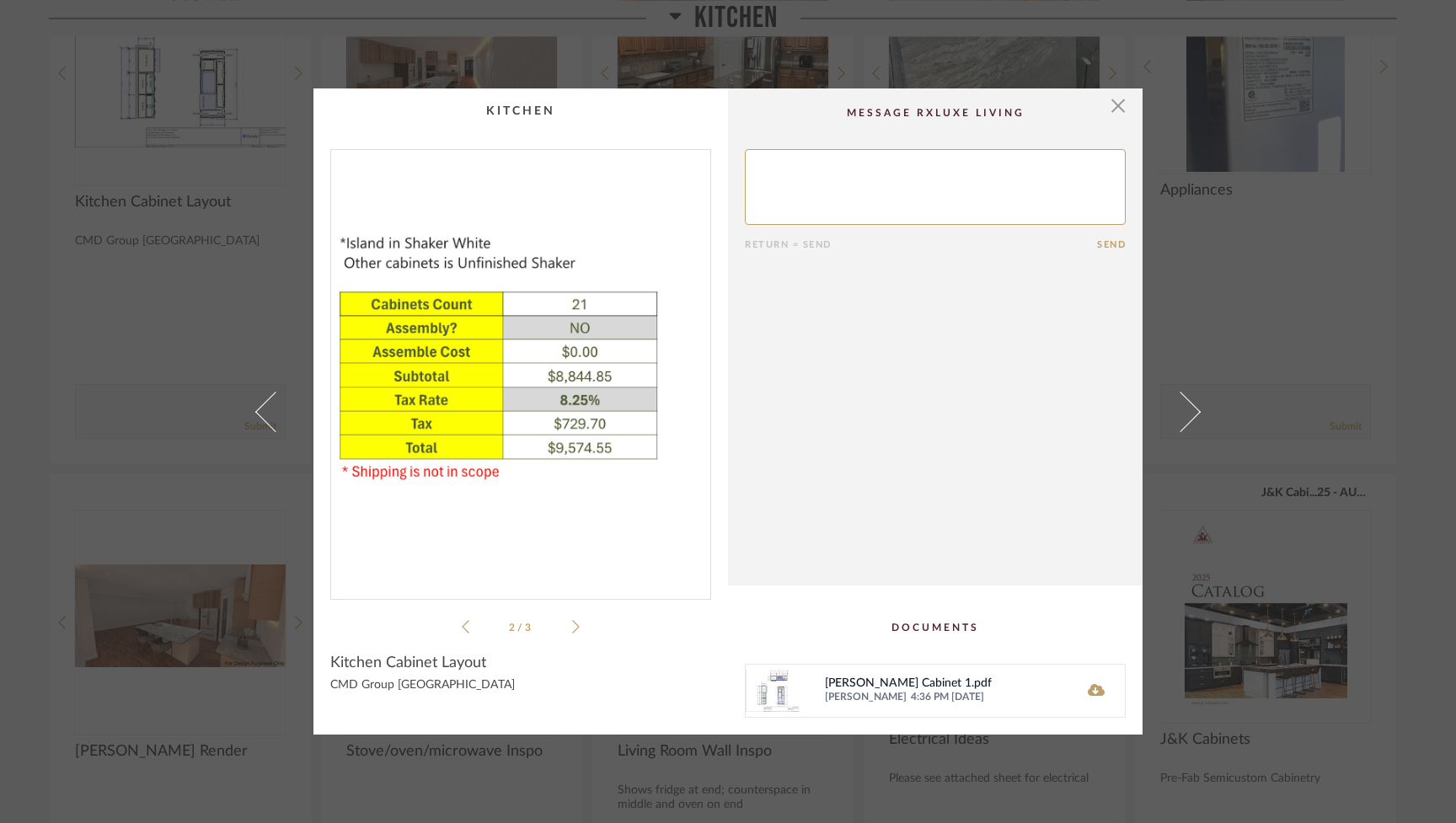
click at [573, 629] on icon at bounding box center [576, 627] width 7 height 15
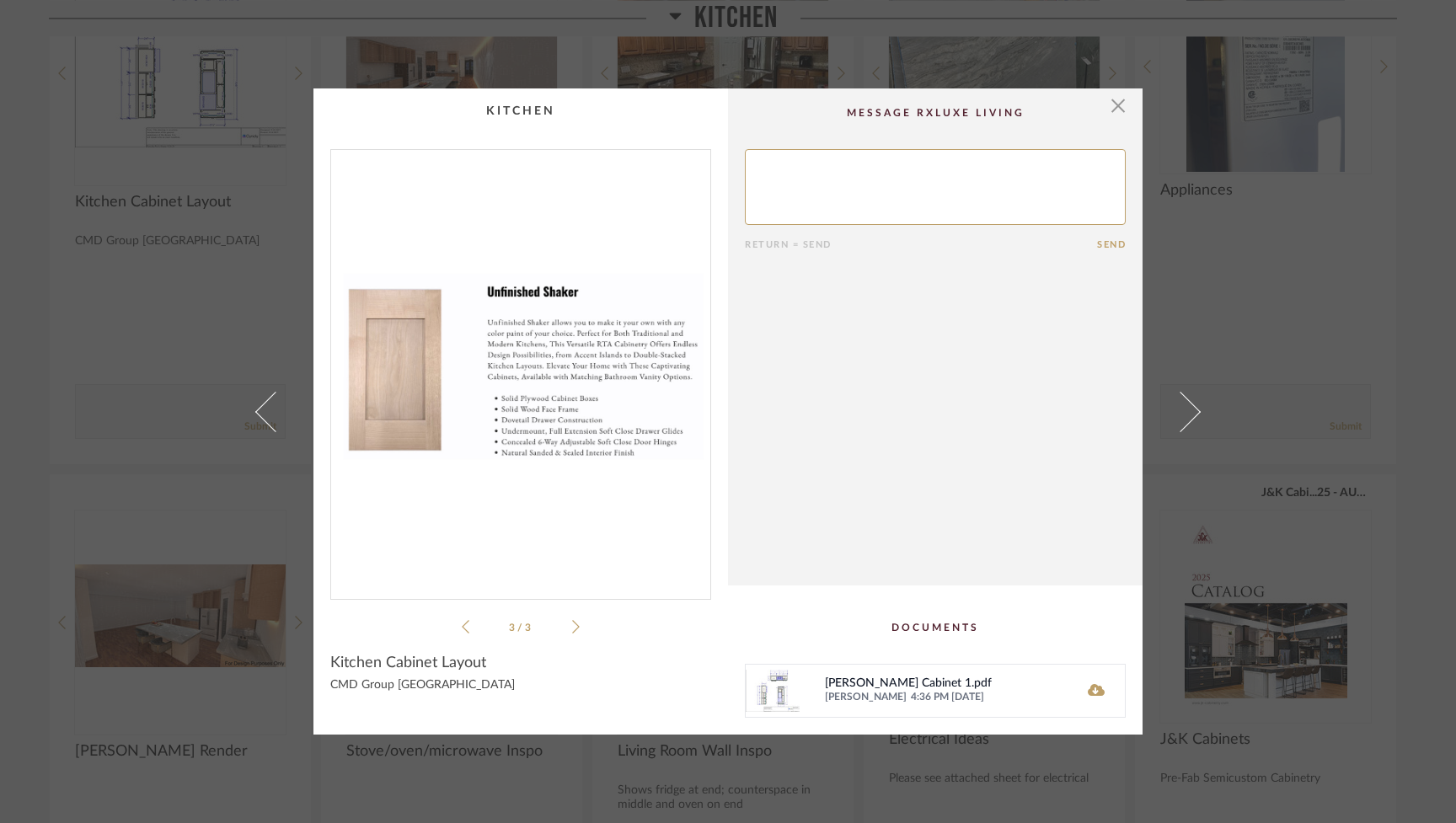
click at [462, 630] on icon at bounding box center [466, 627] width 7 height 15
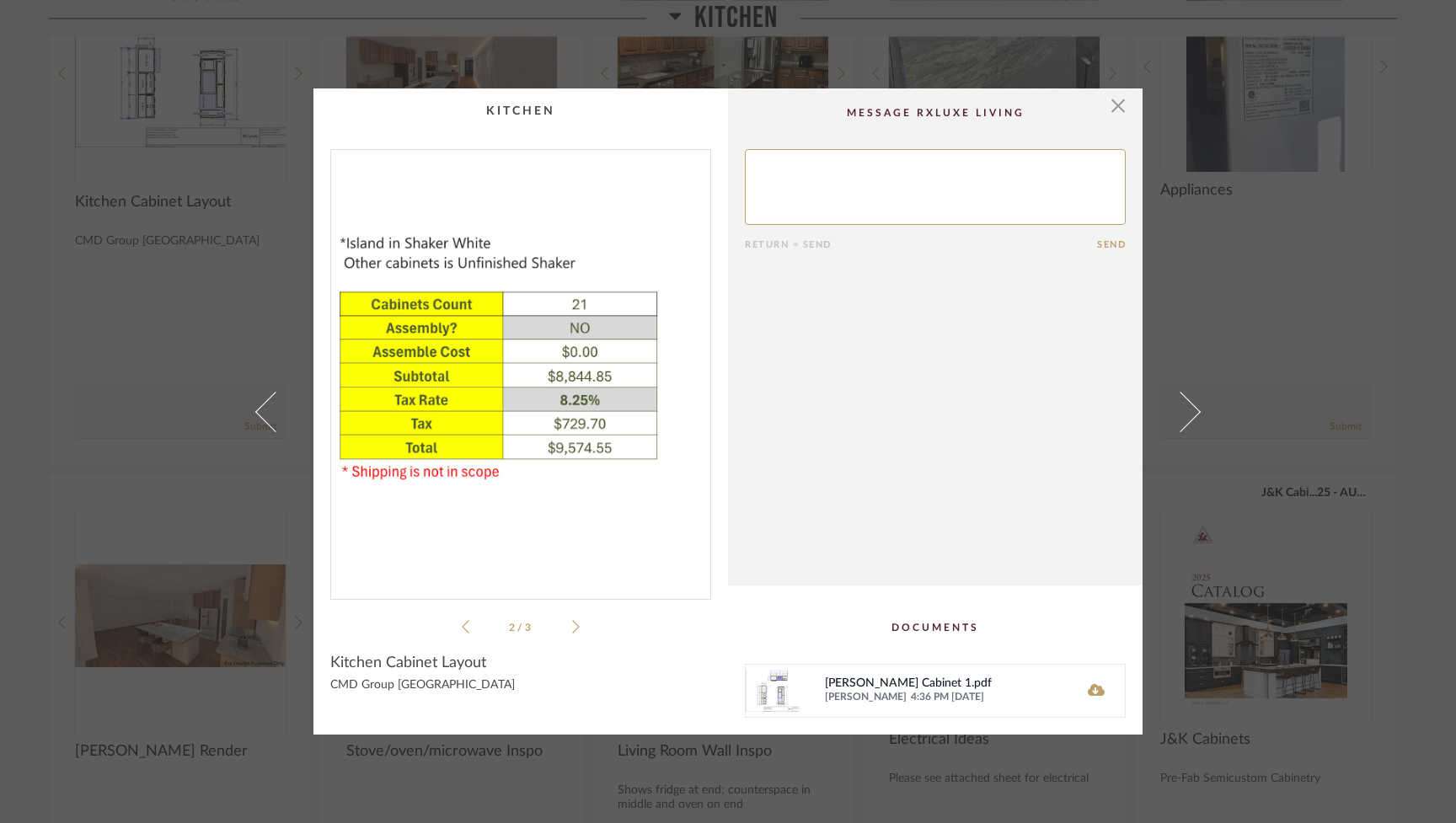
click at [462, 630] on icon at bounding box center [466, 627] width 7 height 15
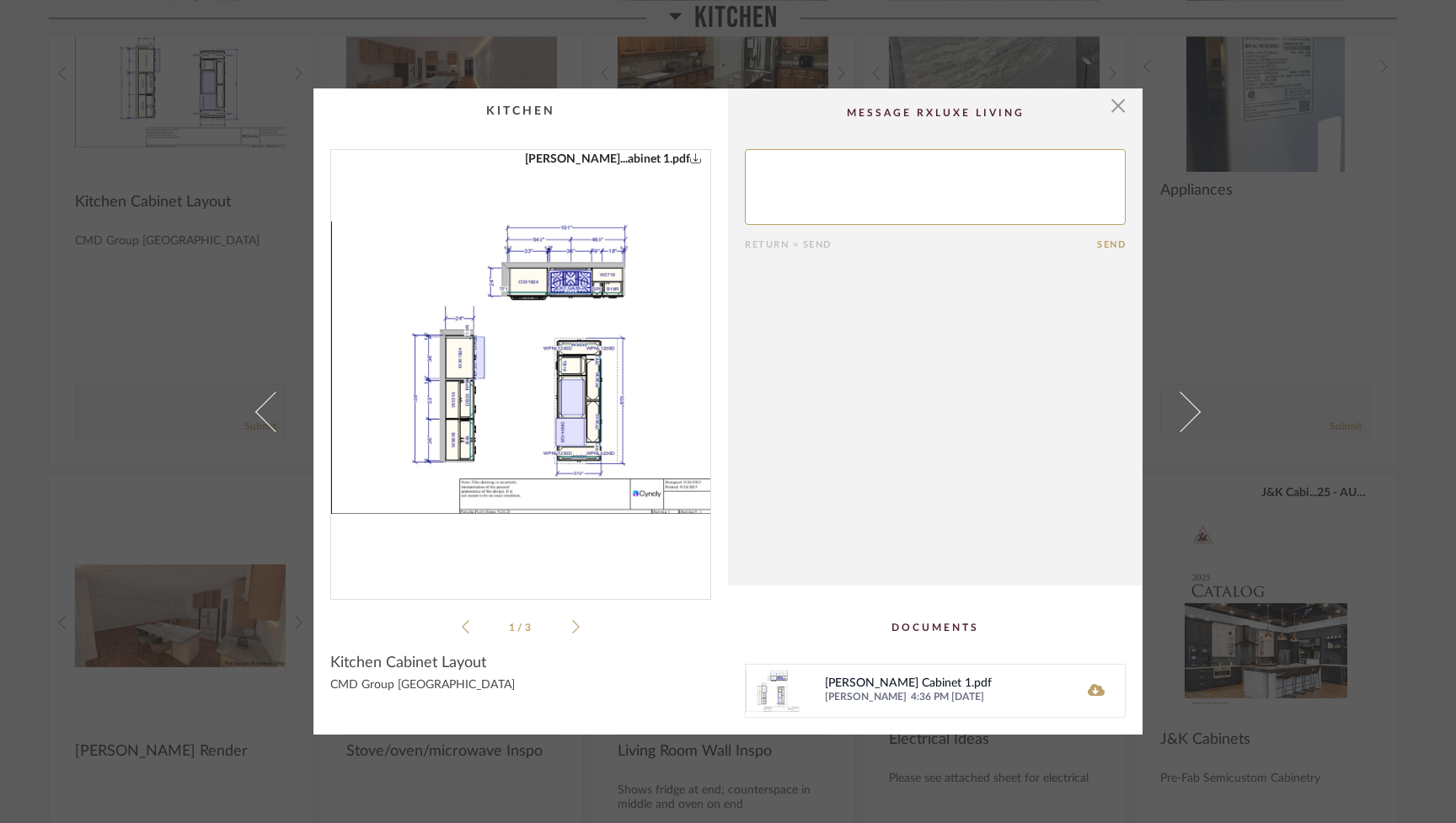
click at [494, 416] on img "0" at bounding box center [521, 368] width 379 height 436
